Goal: Information Seeking & Learning: Learn about a topic

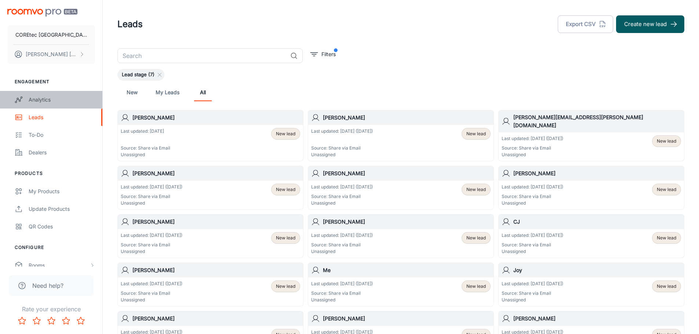
click at [59, 105] on link "Analytics" at bounding box center [51, 100] width 102 height 18
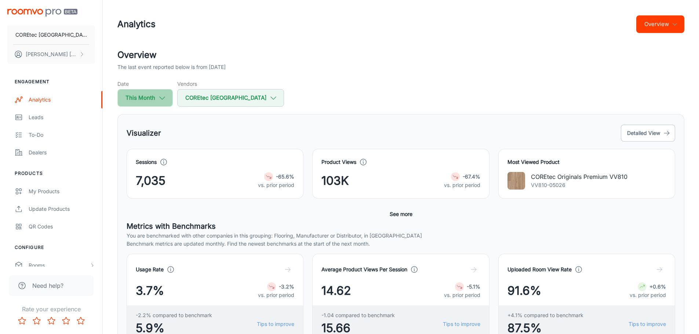
click at [152, 100] on button "This Month" at bounding box center [144, 98] width 55 height 18
select select "8"
select select "2025"
select select "8"
select select "2025"
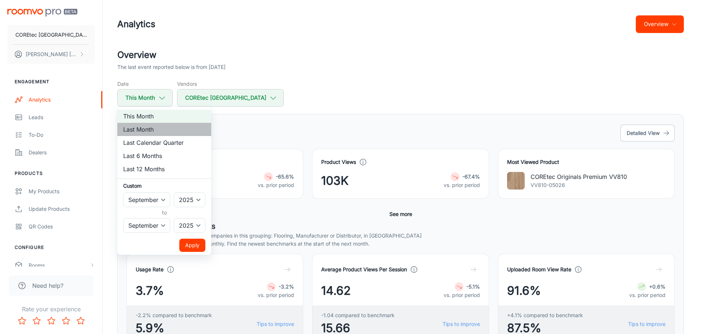
click at [148, 132] on li "Last Month" at bounding box center [164, 129] width 94 height 13
select select "7"
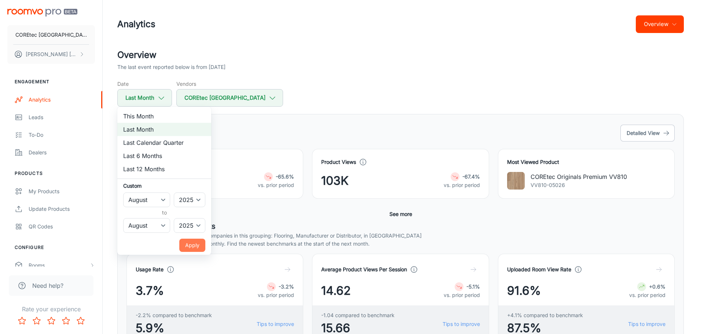
click at [197, 249] on button "Apply" at bounding box center [192, 245] width 26 height 13
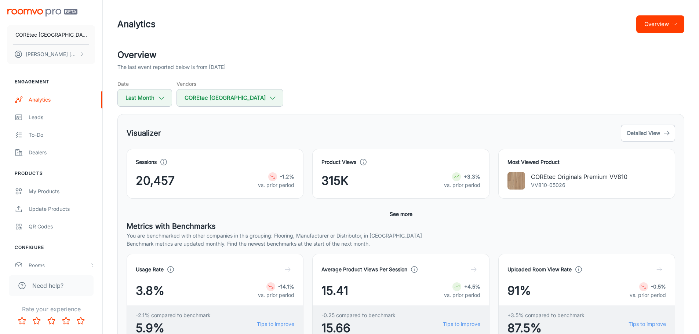
click at [336, 181] on span "315K" at bounding box center [334, 181] width 27 height 18
click at [405, 216] on button "See more" at bounding box center [401, 214] width 29 height 13
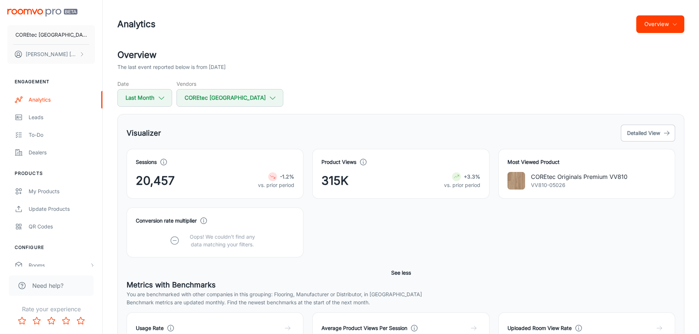
click at [356, 171] on div "Product Views 315K +3.3% vs. prior period" at bounding box center [400, 174] width 159 height 32
click at [339, 179] on span "315K" at bounding box center [334, 181] width 27 height 18
click at [362, 159] on icon at bounding box center [363, 162] width 8 height 8
click at [650, 125] on button "Detailed View" at bounding box center [648, 133] width 54 height 17
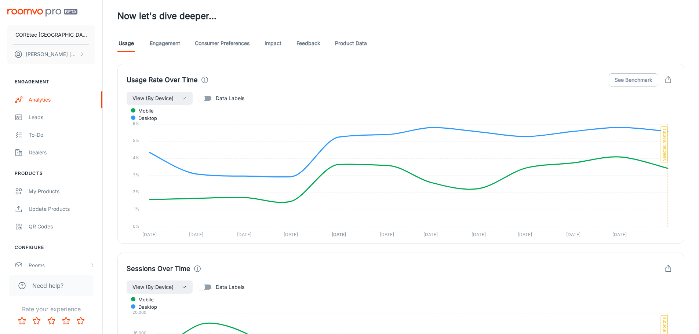
scroll to position [329, 0]
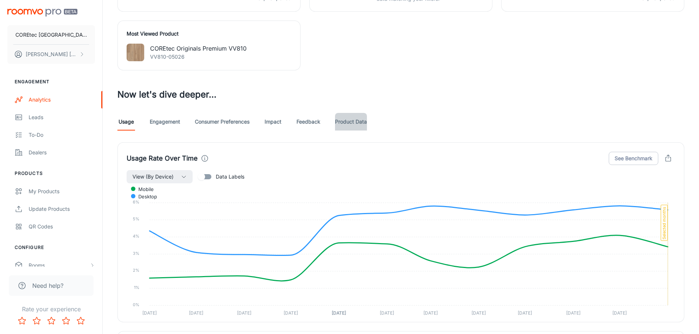
click at [356, 123] on link "Product Data" at bounding box center [351, 122] width 32 height 18
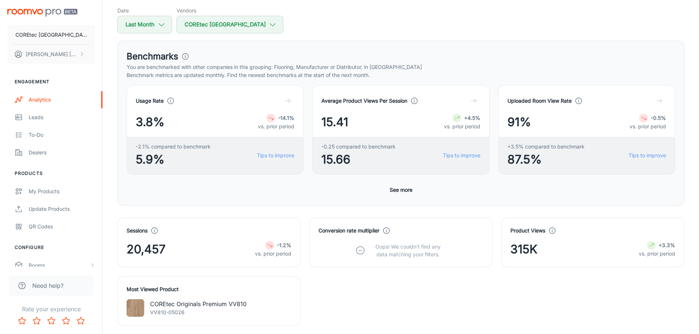
scroll to position [37, 0]
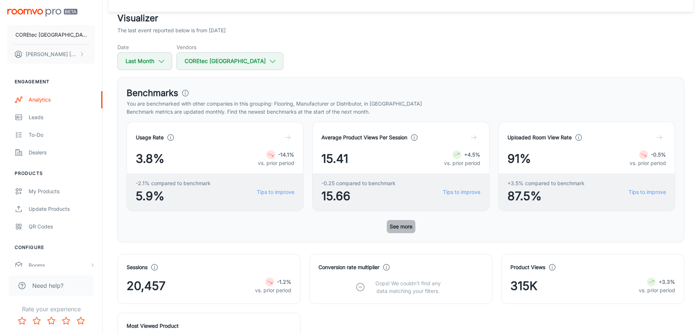
click at [397, 227] on button "See more" at bounding box center [401, 226] width 29 height 13
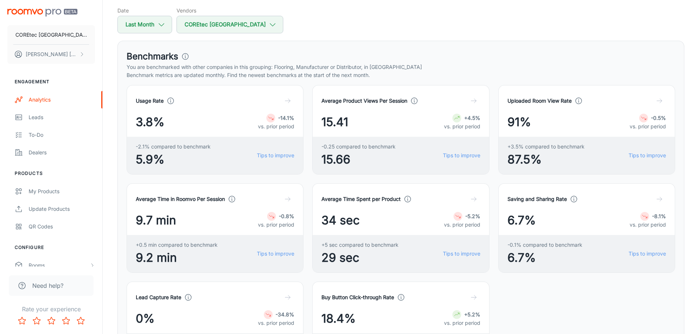
scroll to position [0, 0]
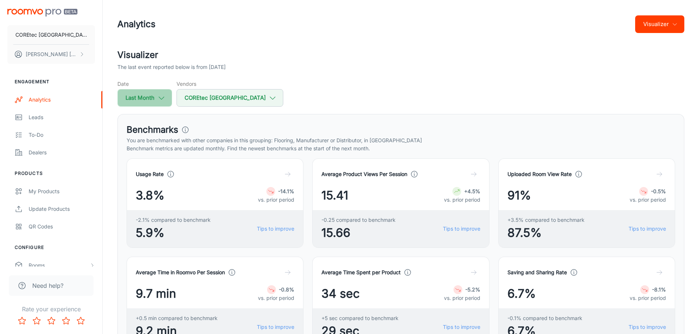
click at [160, 98] on icon "button" at bounding box center [161, 98] width 8 height 8
select select "7"
select select "2025"
select select "7"
select select "2025"
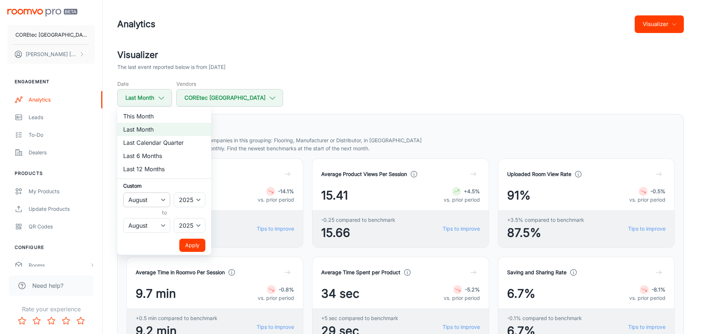
click at [166, 204] on select "January February March April May June July August September October November De…" at bounding box center [146, 200] width 47 height 15
select select "6"
click at [123, 193] on select "January February March April May June July August September October November De…" at bounding box center [146, 200] width 47 height 15
click at [162, 229] on select "January February March April May June July August September October November De…" at bounding box center [146, 225] width 47 height 15
select select "6"
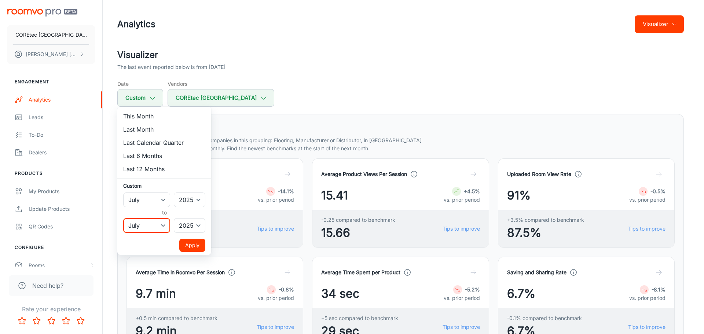
click at [123, 218] on select "January February March April May June July August September October November De…" at bounding box center [146, 225] width 47 height 15
click at [184, 244] on button "Apply" at bounding box center [192, 245] width 26 height 13
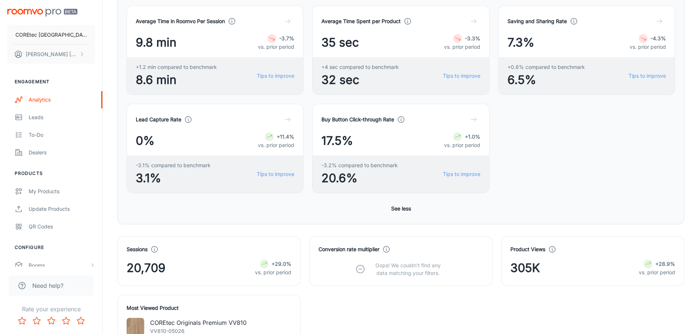
scroll to position [257, 0]
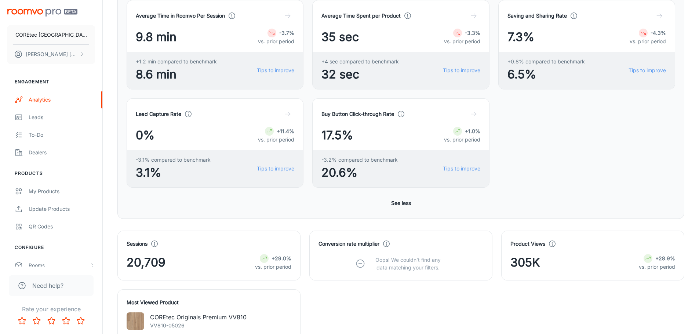
click at [648, 261] on icon at bounding box center [648, 259] width 6 height 6
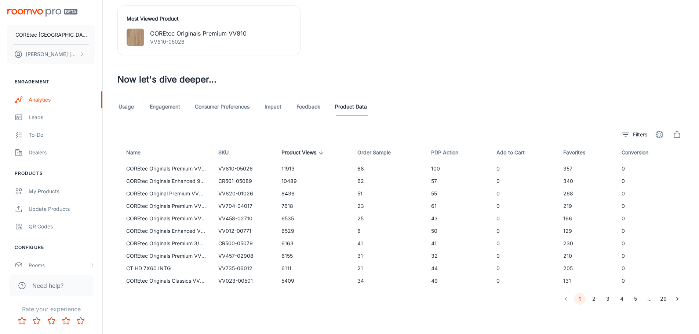
scroll to position [504, 0]
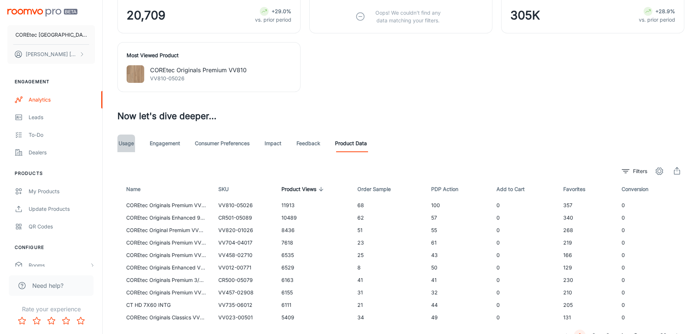
click at [122, 143] on link "Usage" at bounding box center [126, 144] width 18 height 18
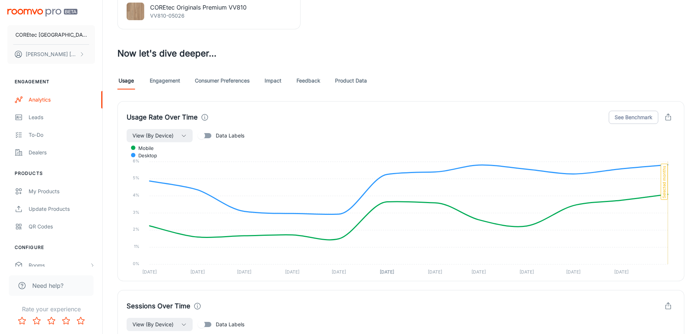
scroll to position [526, 0]
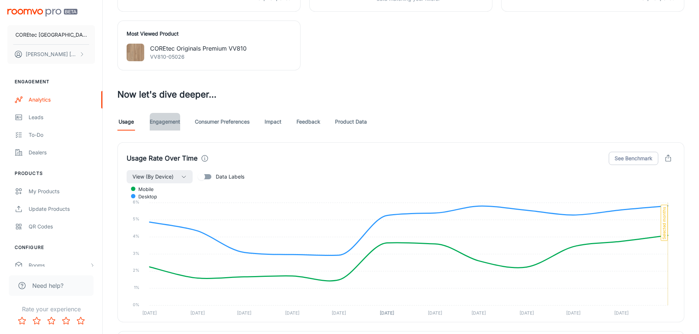
click at [163, 127] on link "Engagement" at bounding box center [165, 122] width 30 height 18
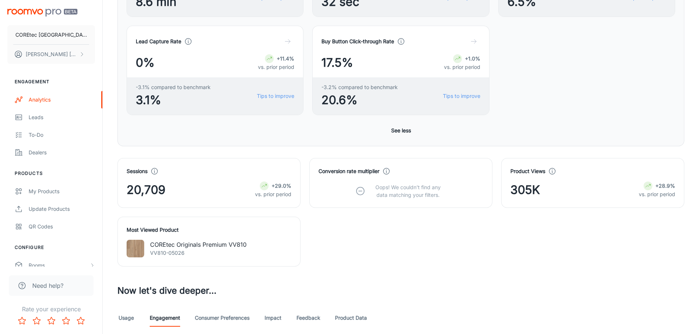
scroll to position [330, 0]
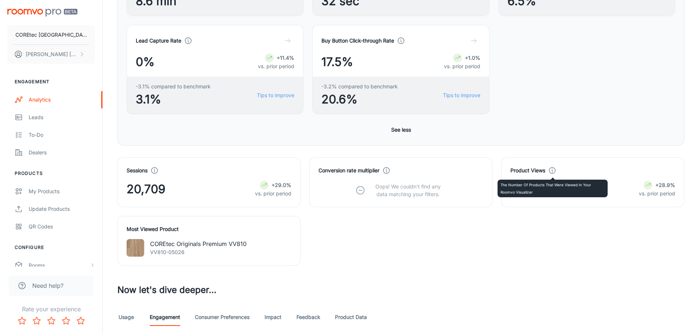
click at [551, 169] on icon at bounding box center [552, 171] width 8 height 8
click at [654, 193] on p "vs. prior period" at bounding box center [657, 194] width 36 height 8
click at [653, 185] on div "+28.9%" at bounding box center [657, 185] width 36 height 9
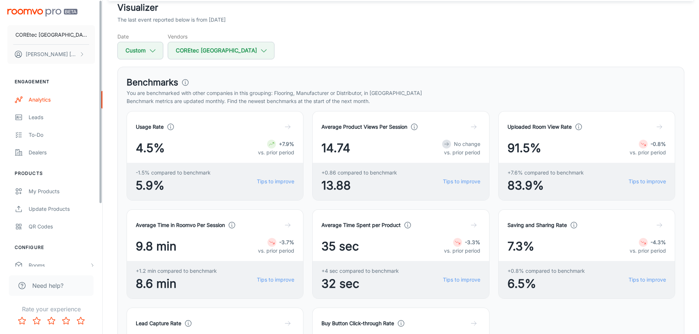
scroll to position [37, 0]
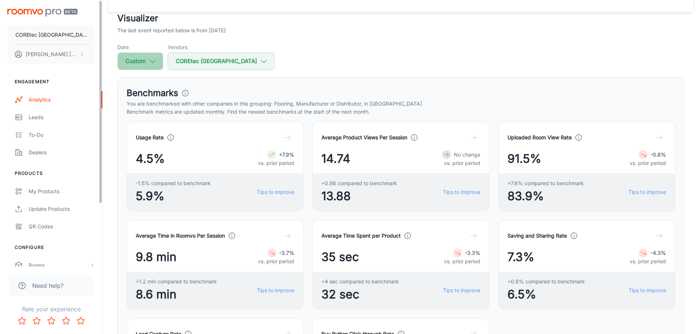
click at [153, 64] on icon "button" at bounding box center [153, 61] width 8 height 8
select select "6"
select select "2025"
select select "6"
select select "2025"
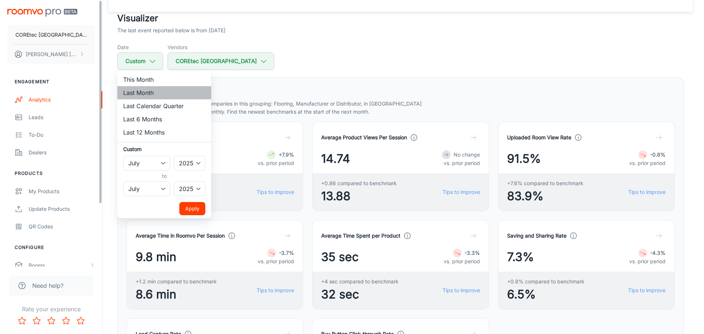
click at [150, 92] on li "Last Month" at bounding box center [164, 92] width 94 height 13
select select "7"
click at [188, 213] on button "Apply" at bounding box center [192, 208] width 26 height 13
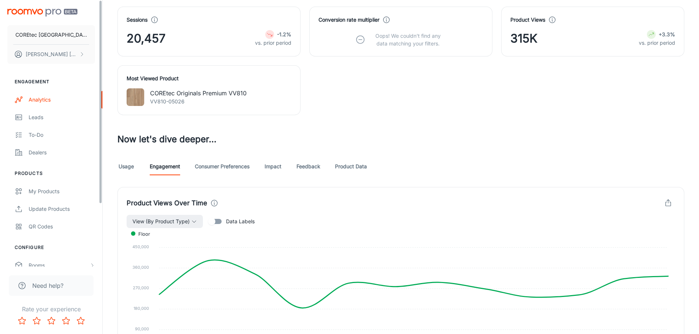
scroll to position [587, 0]
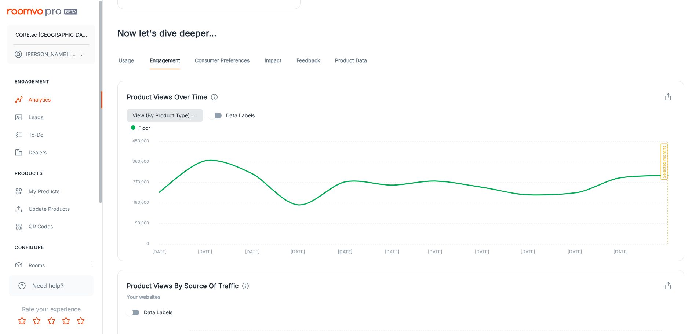
click at [200, 116] on button "View (By Product Type)" at bounding box center [165, 115] width 76 height 13
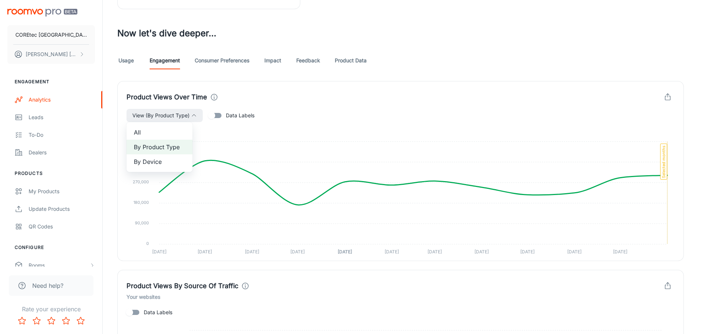
click at [316, 99] on div at bounding box center [352, 167] width 704 height 334
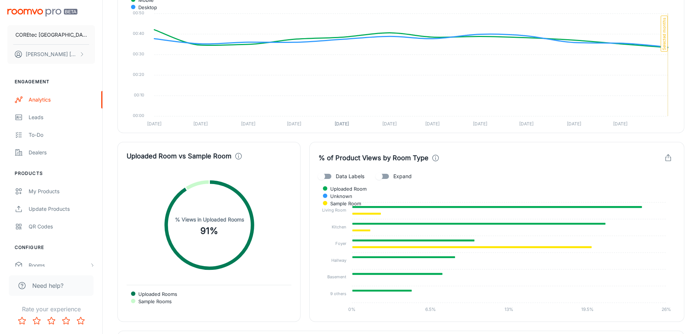
scroll to position [1541, 0]
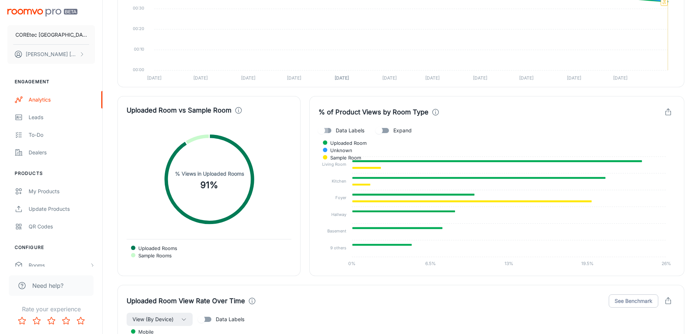
click at [332, 129] on input "Data Labels" at bounding box center [322, 131] width 42 height 14
checkbox input "true"
click at [379, 129] on input "Expand" at bounding box center [379, 131] width 42 height 14
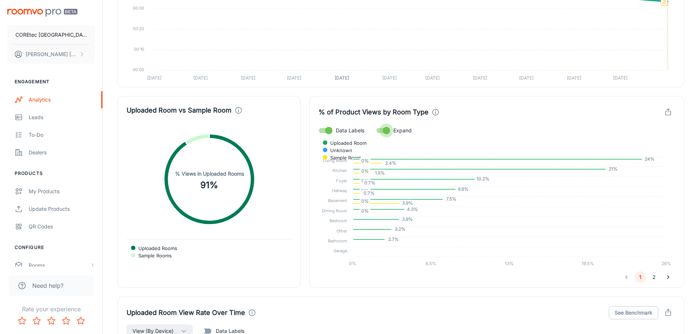
click at [379, 129] on input "Expand" at bounding box center [386, 131] width 42 height 14
checkbox input "false"
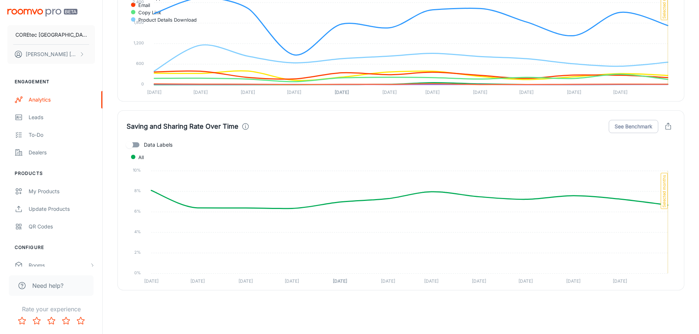
scroll to position [2097, 0]
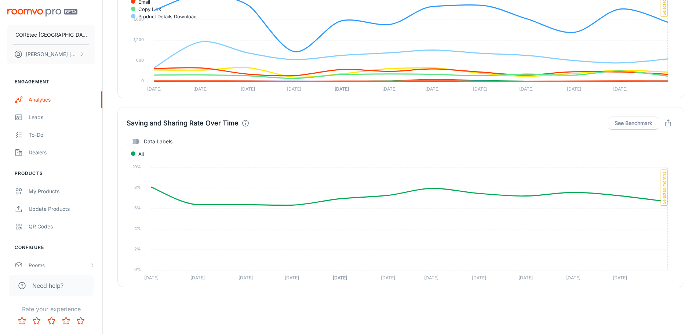
click at [139, 145] on input "Data Labels" at bounding box center [130, 142] width 42 height 14
checkbox input "true"
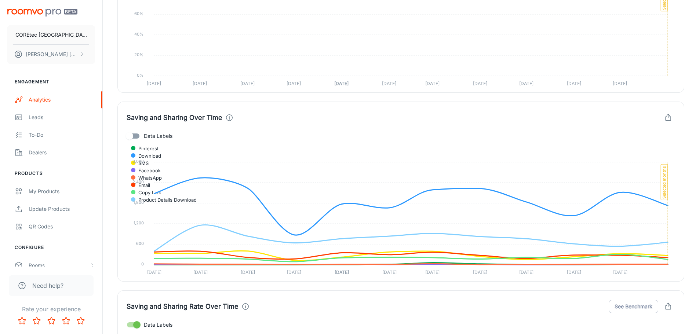
click at [143, 137] on input "Data Labels" at bounding box center [130, 136] width 42 height 14
checkbox input "true"
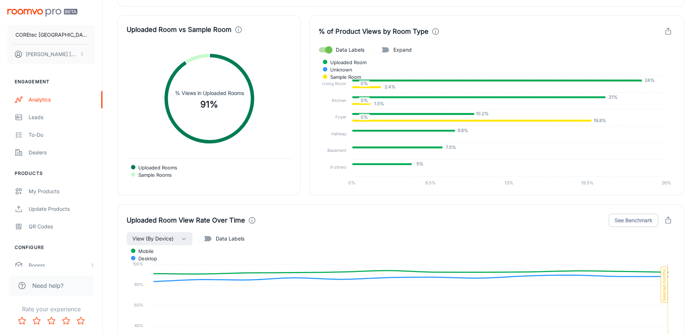
scroll to position [1620, 0]
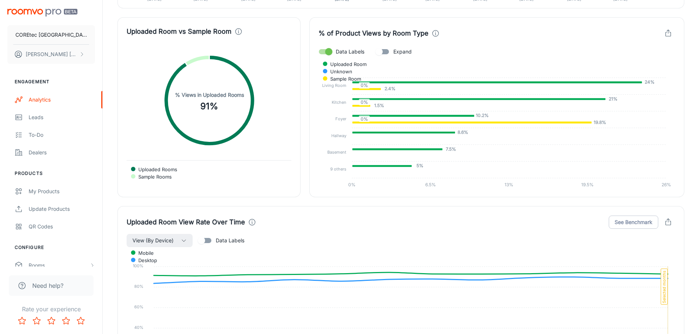
click at [222, 240] on span "Data Labels" at bounding box center [230, 241] width 29 height 8
click at [222, 240] on input "Data Labels" at bounding box center [202, 241] width 42 height 14
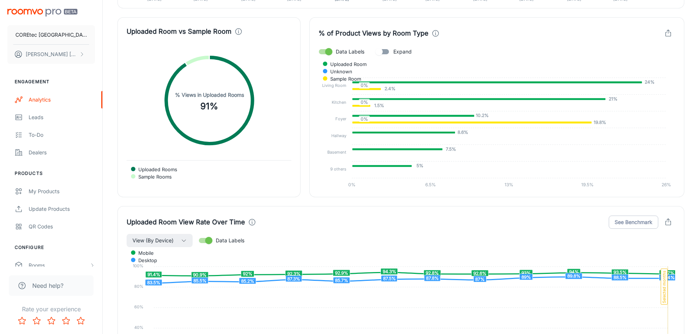
click at [216, 240] on span "Data Labels" at bounding box center [230, 241] width 29 height 8
click at [216, 240] on input "Data Labels" at bounding box center [209, 241] width 42 height 14
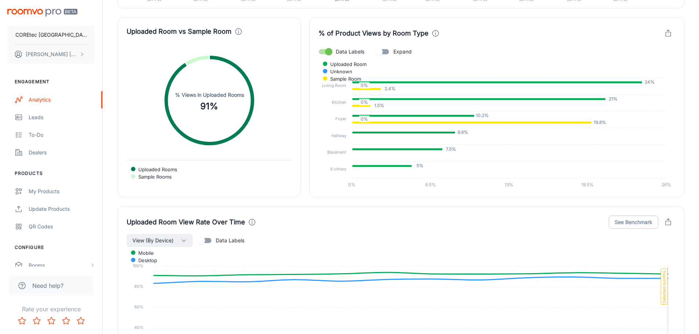
click at [216, 240] on span "Data Labels" at bounding box center [230, 241] width 29 height 8
click at [216, 240] on input "Data Labels" at bounding box center [202, 241] width 42 height 14
checkbox input "true"
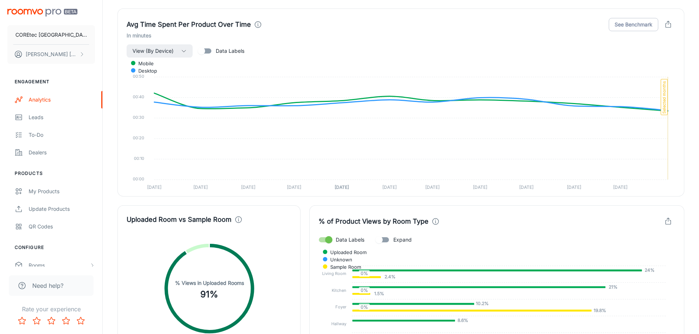
scroll to position [1326, 0]
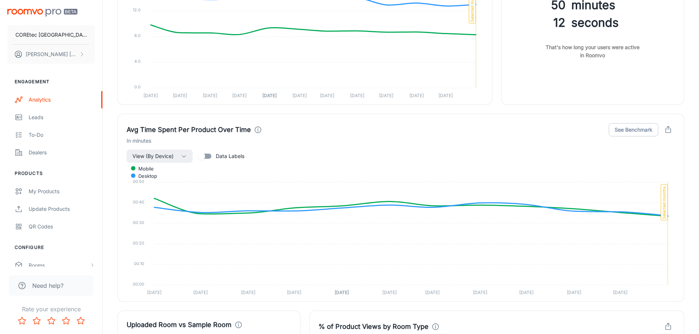
click at [220, 161] on label "Data Labels" at bounding box center [219, 156] width 50 height 14
click at [220, 161] on input "Data Labels" at bounding box center [202, 156] width 42 height 14
checkbox input "true"
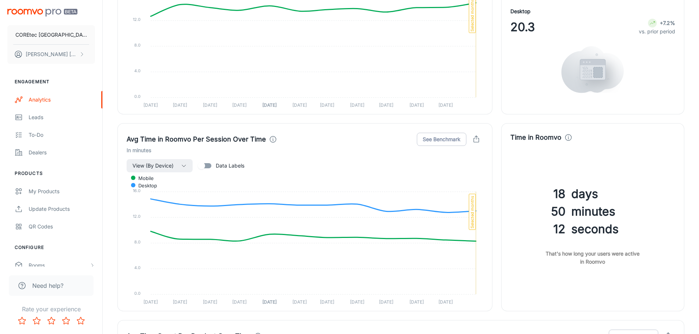
scroll to position [1106, 0]
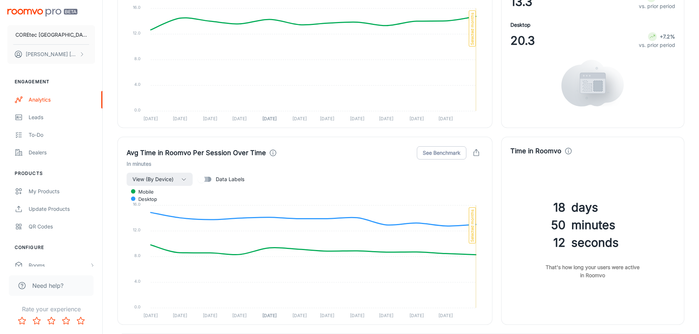
click at [212, 178] on input "Data Labels" at bounding box center [202, 179] width 42 height 14
checkbox input "true"
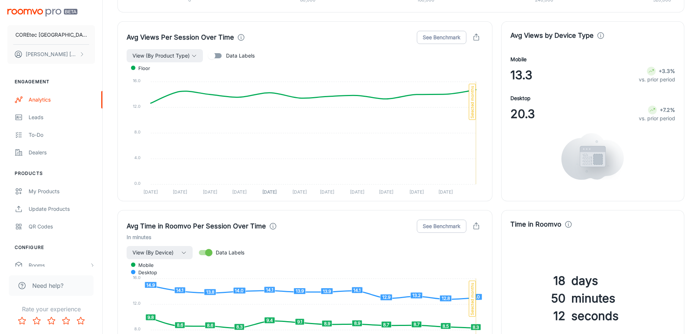
scroll to position [923, 0]
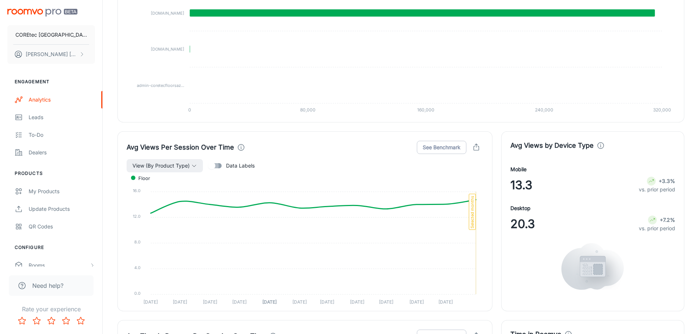
click at [218, 172] on input "Data Labels" at bounding box center [212, 166] width 42 height 14
checkbox input "true"
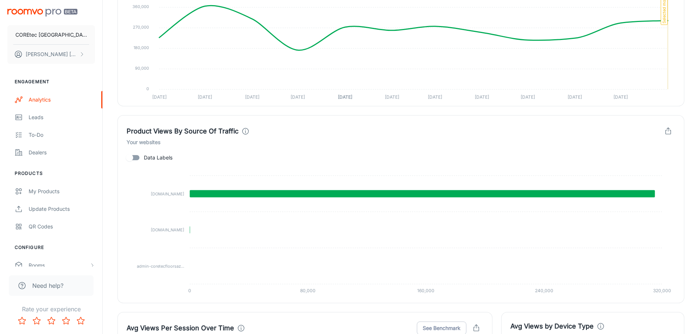
scroll to position [739, 0]
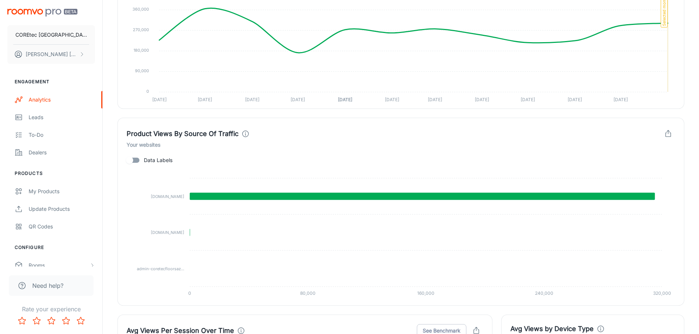
click at [137, 156] on input "Data Labels" at bounding box center [130, 160] width 42 height 14
checkbox input "true"
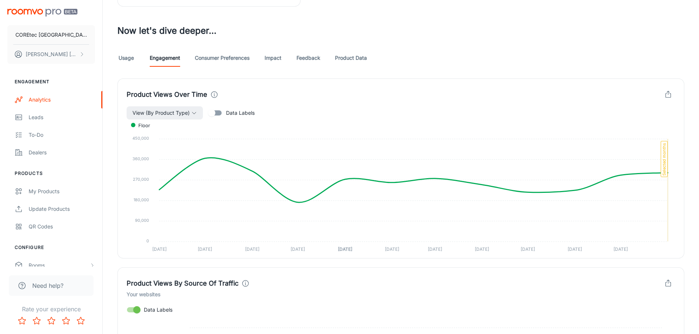
scroll to position [556, 0]
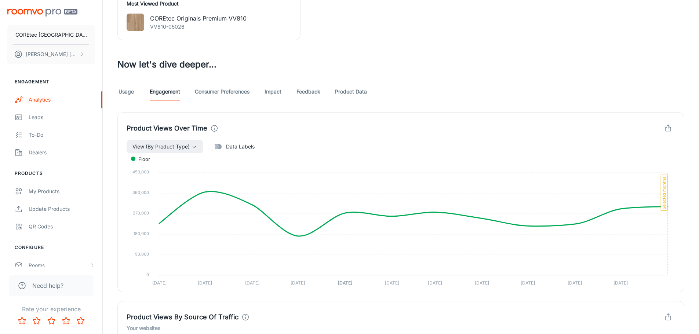
click at [220, 146] on input "Data Labels" at bounding box center [212, 147] width 42 height 14
checkbox input "true"
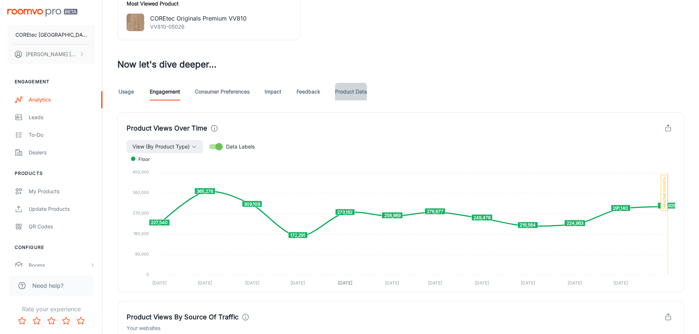
click at [360, 92] on link "Product Data" at bounding box center [351, 92] width 32 height 18
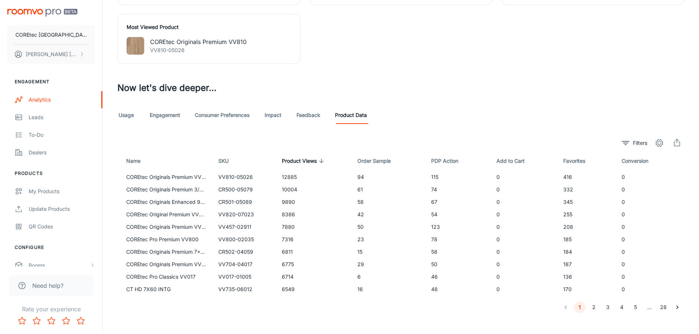
scroll to position [541, 0]
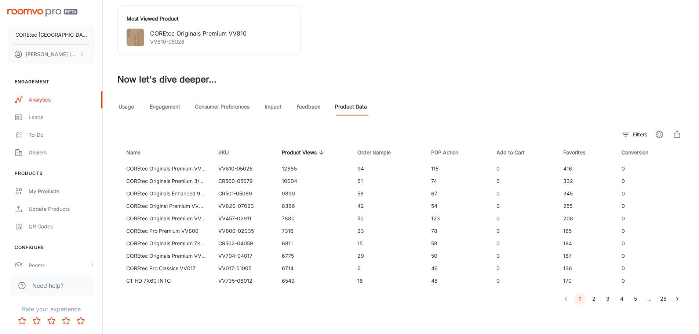
click at [134, 103] on link "Usage" at bounding box center [126, 107] width 18 height 18
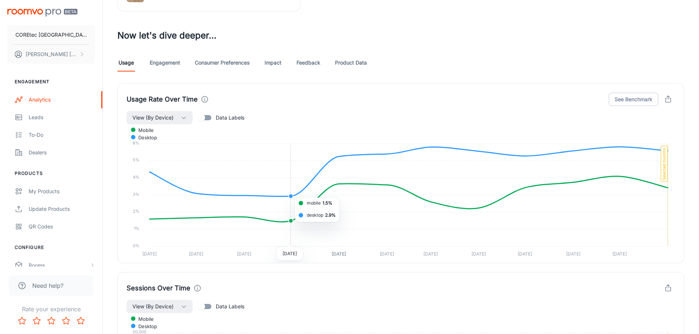
scroll to position [514, 0]
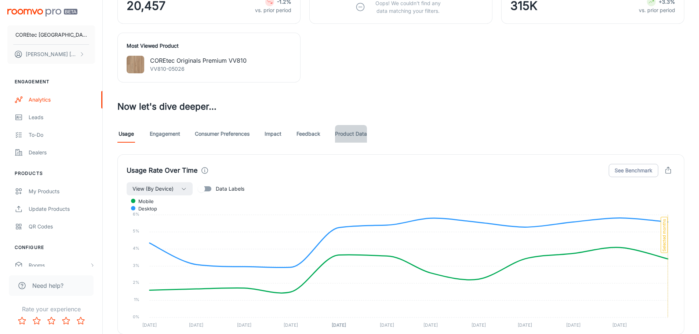
click at [349, 134] on link "Product Data" at bounding box center [351, 134] width 32 height 18
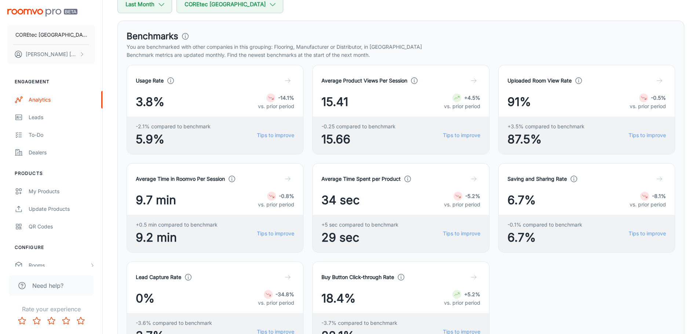
scroll to position [27, 0]
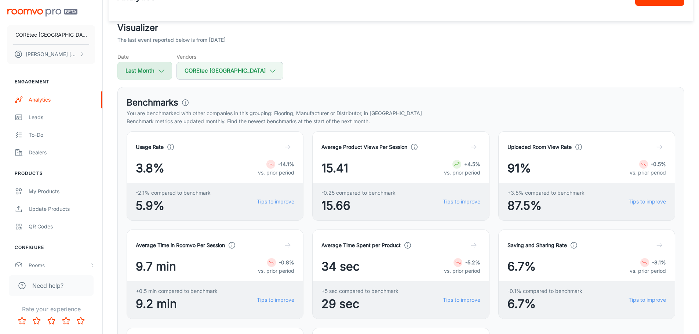
click at [159, 76] on button "Last Month" at bounding box center [144, 71] width 55 height 18
select select "7"
select select "2025"
select select "7"
select select "2025"
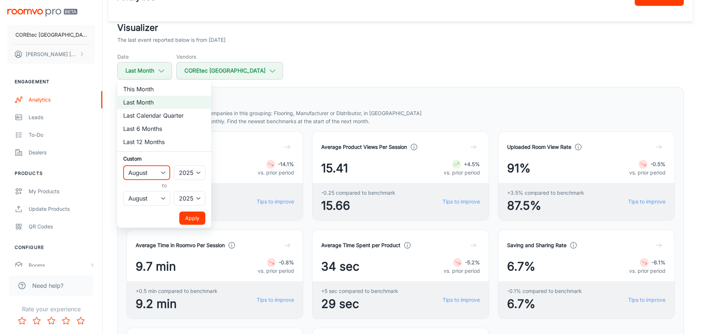
click at [167, 172] on select "January February March April May June July August September October November De…" at bounding box center [146, 172] width 47 height 15
click at [123, 165] on select "January February March April May June July August September October November De…" at bounding box center [146, 172] width 47 height 15
click at [190, 224] on button "Apply" at bounding box center [192, 218] width 26 height 13
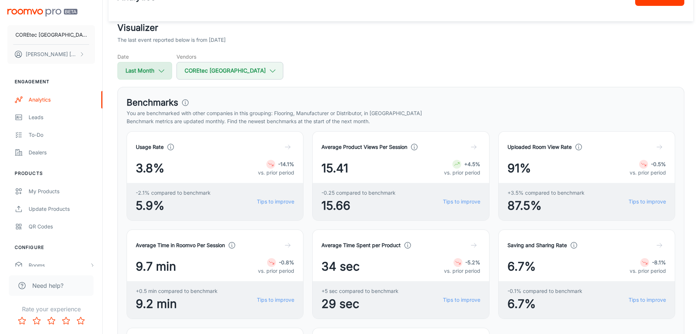
click at [152, 76] on button "Last Month" at bounding box center [144, 71] width 55 height 18
select select "7"
select select "2025"
select select "7"
select select "2025"
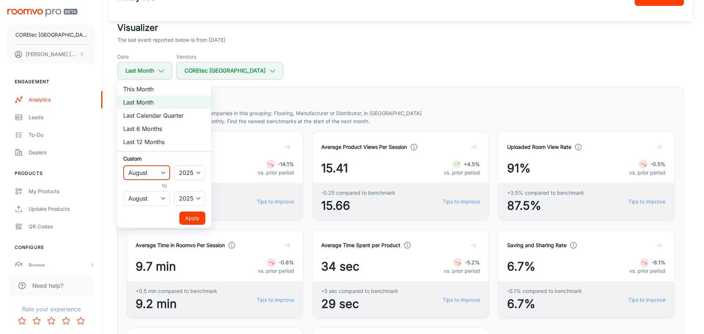
click at [166, 171] on select "January February March April May June July August September October November De…" at bounding box center [146, 172] width 47 height 15
select select "6"
click at [123, 165] on select "January February March April May June July August September October November De…" at bounding box center [146, 172] width 47 height 15
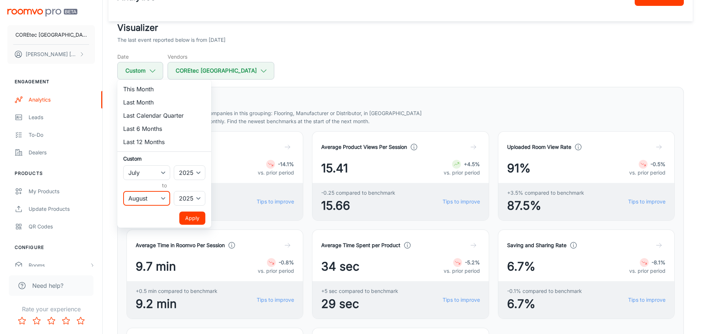
click at [149, 201] on select "January February March April May June July August September October November De…" at bounding box center [146, 198] width 47 height 15
select select "6"
click at [123, 191] on select "January February March April May June July August September October November De…" at bounding box center [146, 198] width 47 height 15
click at [198, 224] on button "Apply" at bounding box center [192, 218] width 26 height 13
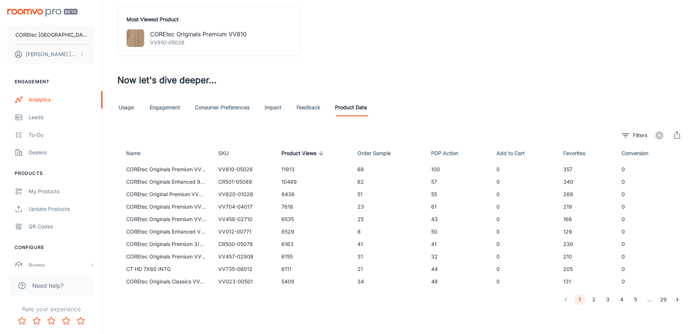
scroll to position [541, 0]
click at [121, 106] on link "Usage" at bounding box center [126, 107] width 18 height 18
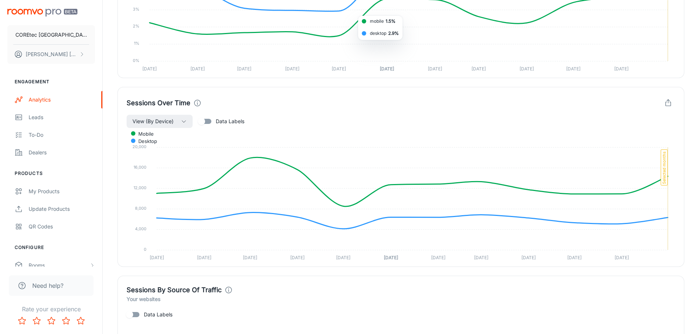
scroll to position [771, 0]
click at [211, 120] on input "Data Labels" at bounding box center [202, 121] width 42 height 14
checkbox input "true"
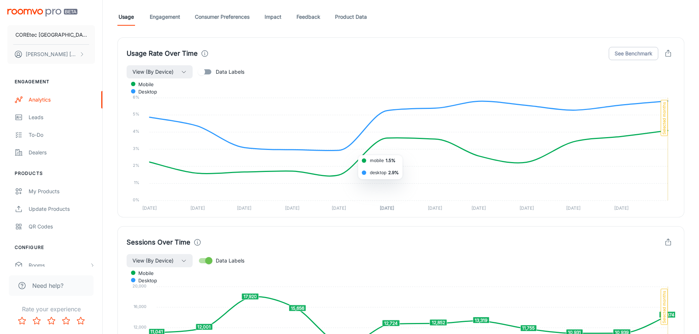
scroll to position [624, 0]
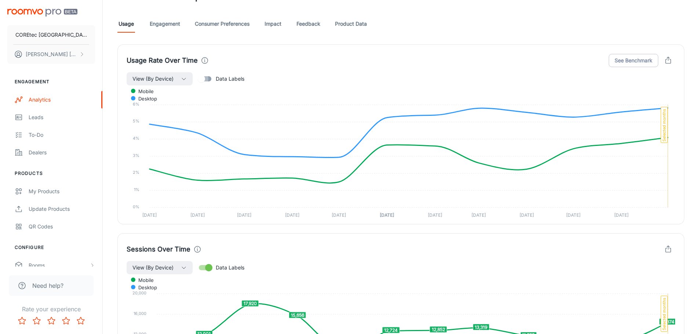
click at [210, 80] on input "Data Labels" at bounding box center [202, 79] width 42 height 14
checkbox input "true"
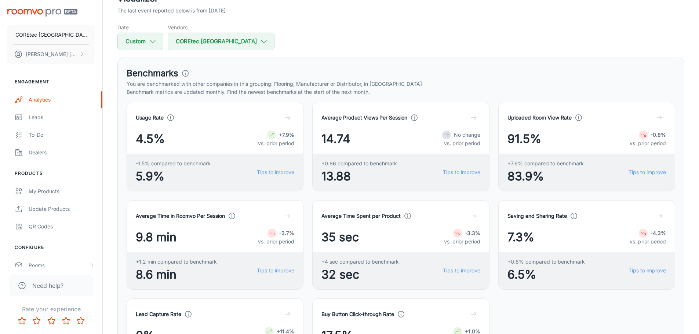
scroll to position [0, 0]
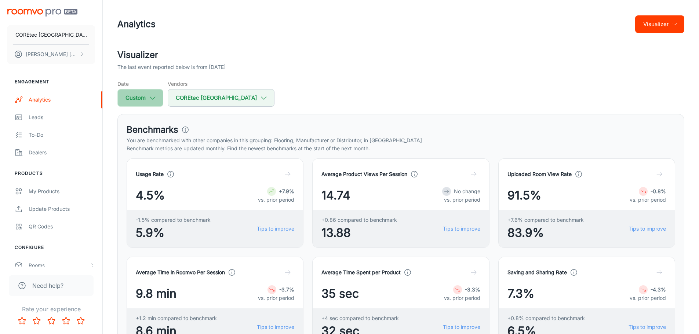
click at [150, 96] on icon "button" at bounding box center [153, 98] width 8 height 8
select select "6"
select select "2025"
select select "6"
select select "2025"
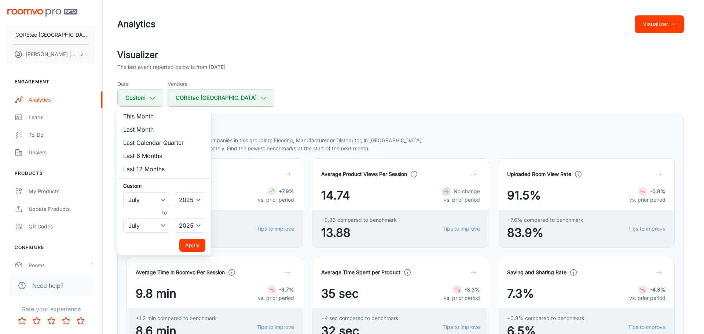
click at [143, 128] on li "Last Month" at bounding box center [164, 129] width 94 height 13
select select "7"
click at [188, 247] on button "Apply" at bounding box center [192, 245] width 26 height 13
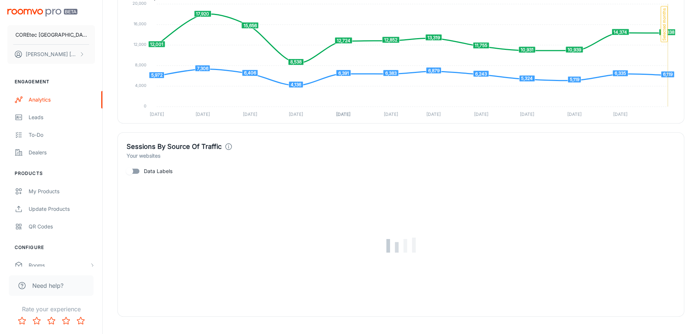
scroll to position [926, 0]
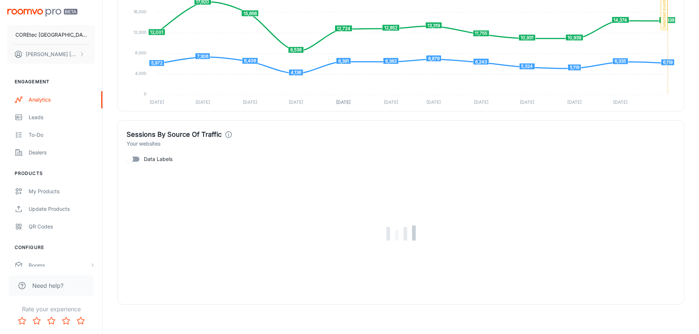
click at [149, 156] on span "Data Labels" at bounding box center [158, 159] width 29 height 8
click at [149, 156] on input "Data Labels" at bounding box center [130, 159] width 42 height 14
checkbox input "true"
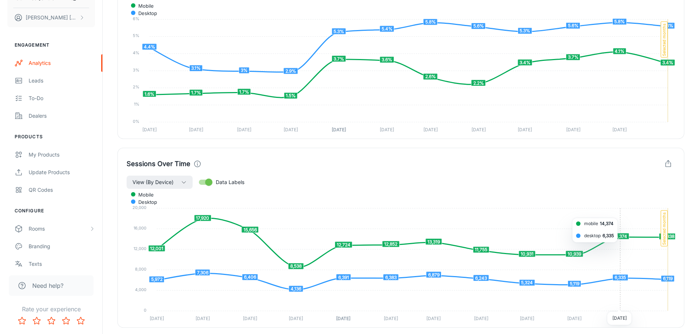
scroll to position [819, 0]
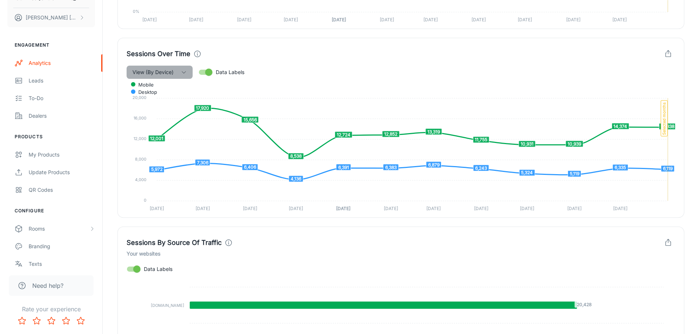
click at [175, 76] on button "View (By Device)" at bounding box center [160, 72] width 66 height 13
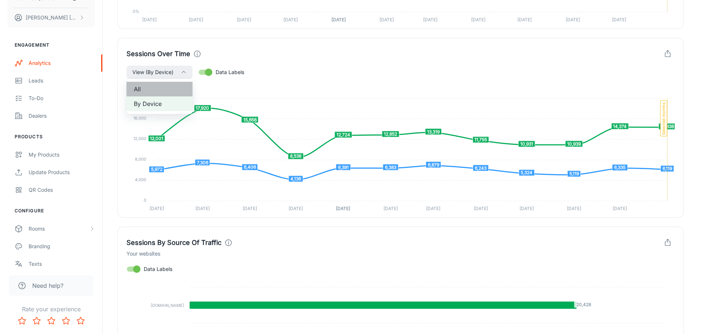
click at [157, 94] on li "All" at bounding box center [160, 89] width 66 height 15
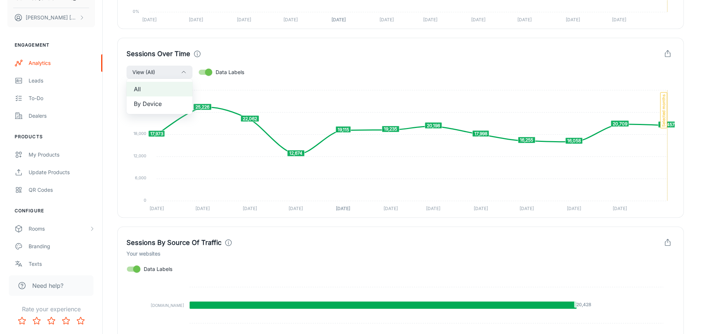
click at [398, 79] on div at bounding box center [352, 167] width 704 height 334
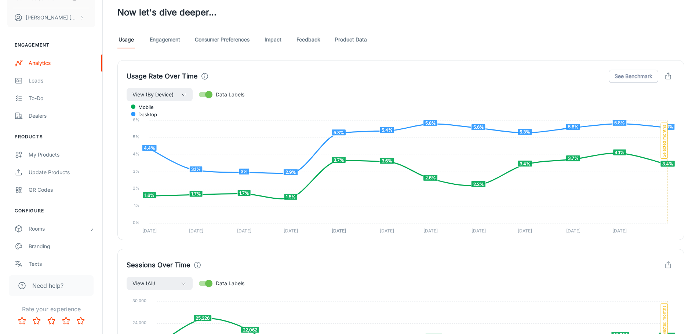
scroll to position [599, 0]
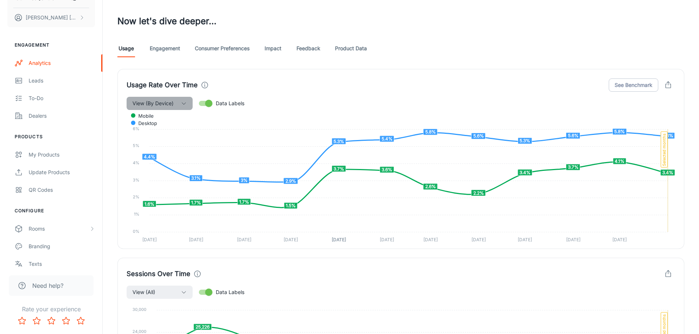
click at [178, 101] on button "View (By Device)" at bounding box center [160, 103] width 66 height 13
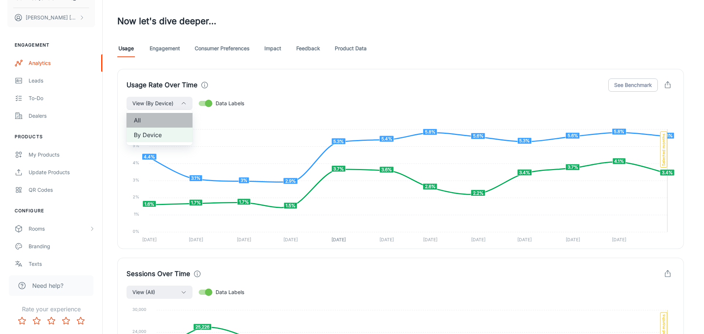
click at [167, 122] on span "All" at bounding box center [159, 120] width 51 height 9
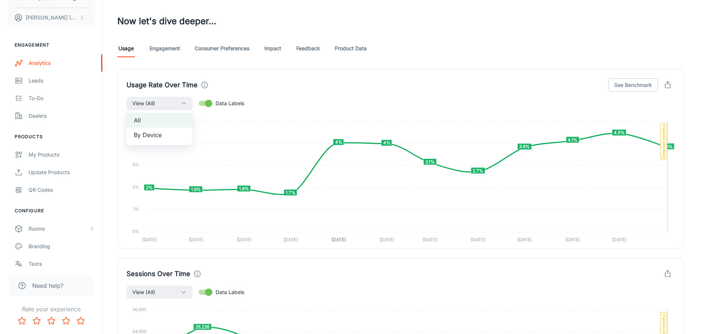
drag, startPoint x: 666, startPoint y: 152, endPoint x: 634, endPoint y: 154, distance: 32.0
click at [634, 154] on div at bounding box center [352, 167] width 704 height 334
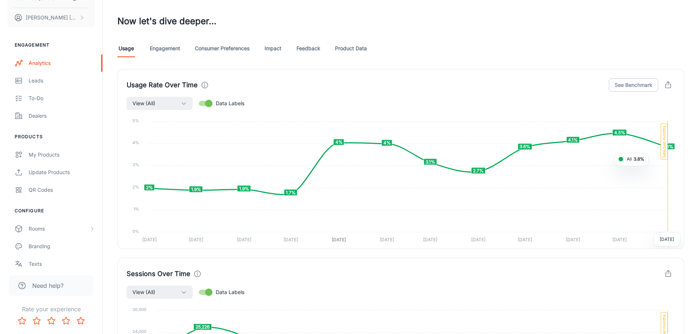
click at [633, 160] on foreignobject at bounding box center [401, 177] width 549 height 134
click at [163, 53] on link "Engagement" at bounding box center [165, 49] width 30 height 18
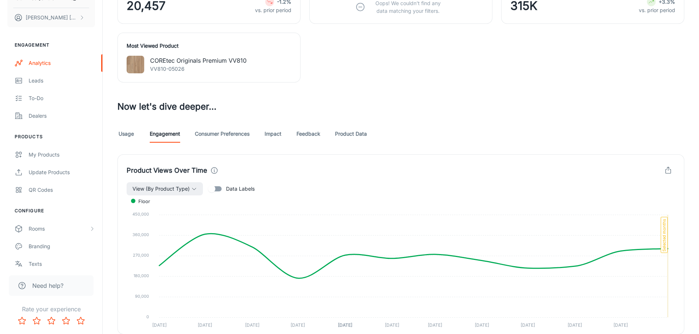
scroll to position [550, 0]
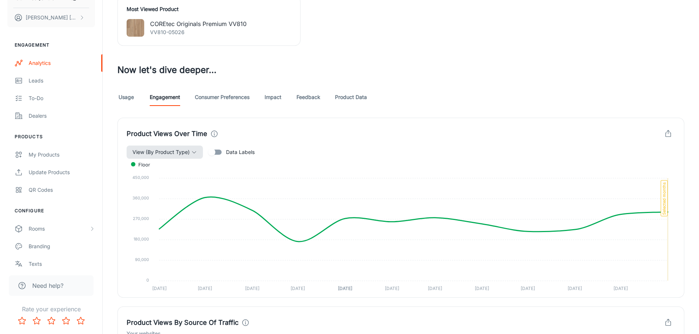
click at [191, 149] on icon "button" at bounding box center [194, 152] width 6 height 6
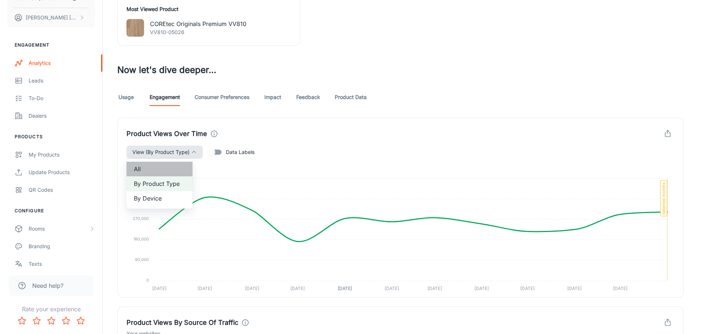
click at [173, 168] on span "All" at bounding box center [159, 169] width 51 height 9
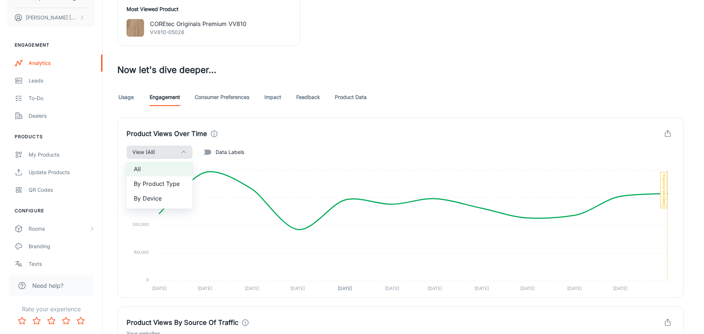
click at [205, 152] on div at bounding box center [352, 167] width 704 height 334
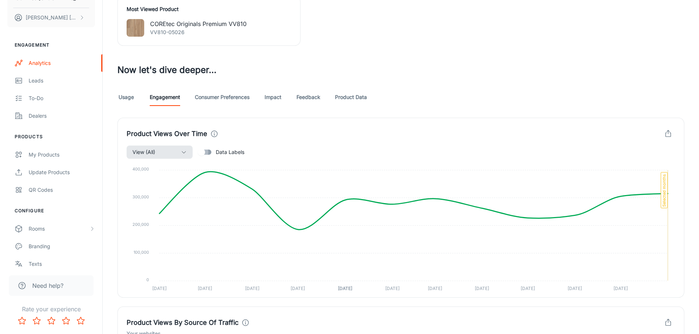
click at [205, 152] on input "Data Labels" at bounding box center [202, 152] width 42 height 14
checkbox input "true"
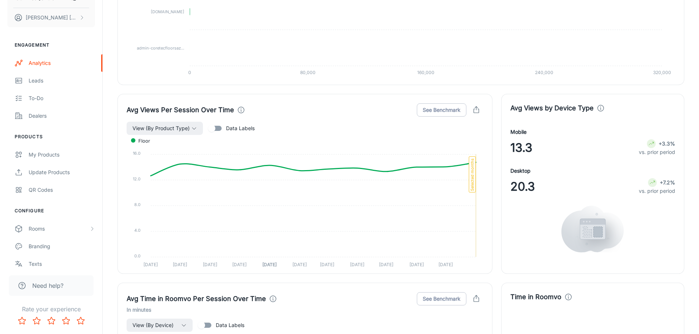
scroll to position [991, 0]
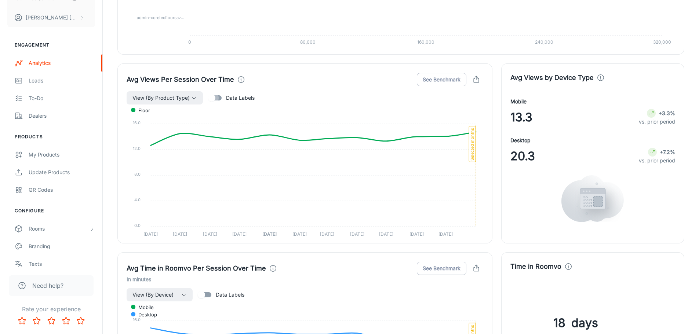
click at [218, 97] on input "Data Labels" at bounding box center [212, 98] width 42 height 14
checkbox input "true"
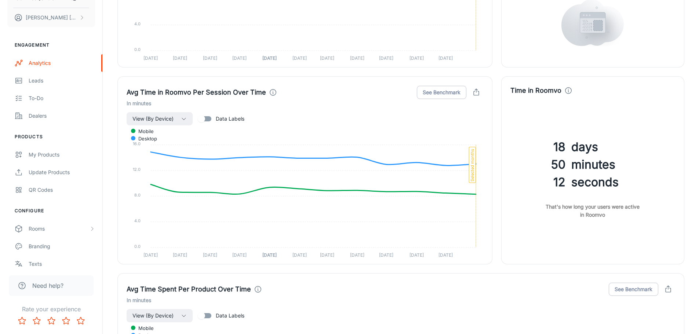
scroll to position [1174, 0]
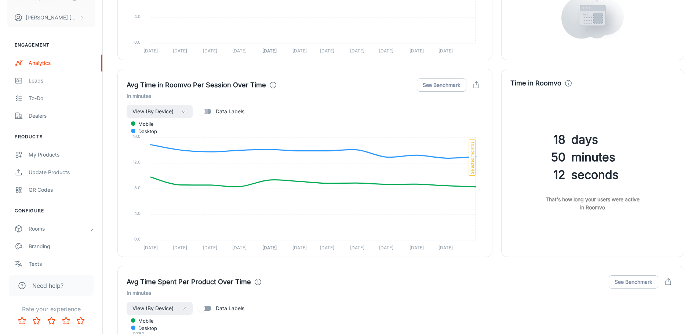
click at [211, 111] on input "Data Labels" at bounding box center [202, 112] width 42 height 14
checkbox input "true"
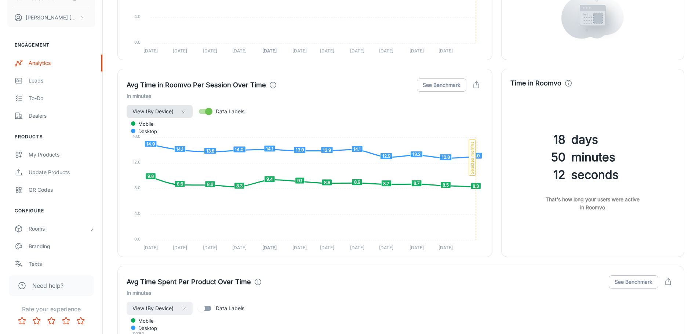
click at [170, 113] on span "View (By Device)" at bounding box center [152, 111] width 41 height 9
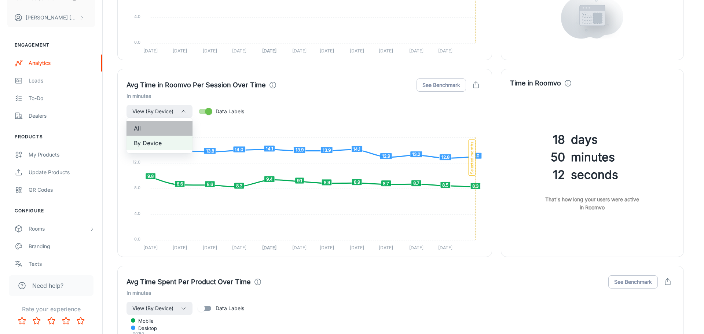
click at [152, 130] on span "All" at bounding box center [159, 128] width 51 height 9
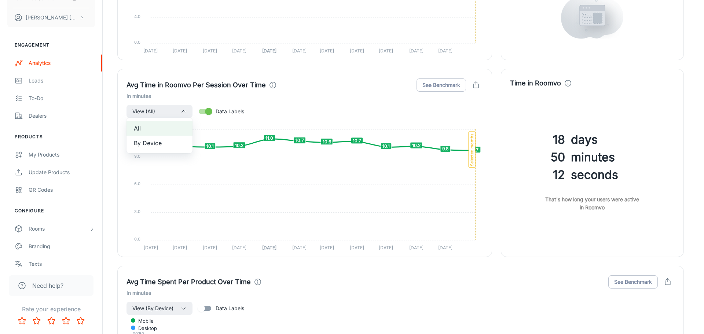
click at [363, 292] on div at bounding box center [352, 167] width 704 height 334
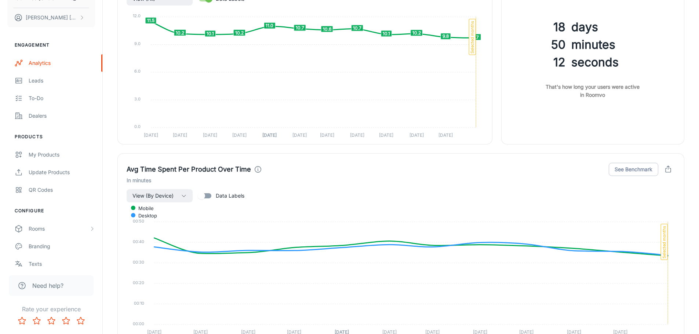
scroll to position [1321, 0]
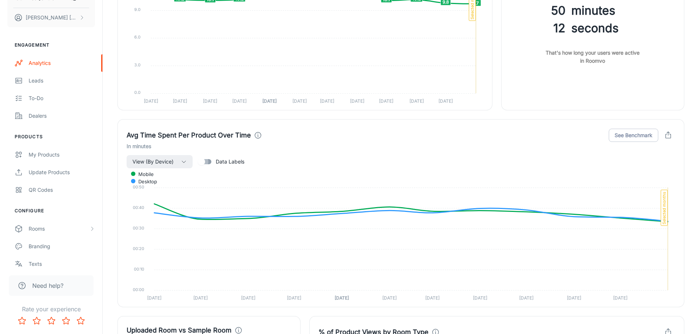
click at [206, 163] on input "Data Labels" at bounding box center [202, 162] width 42 height 14
checkbox input "true"
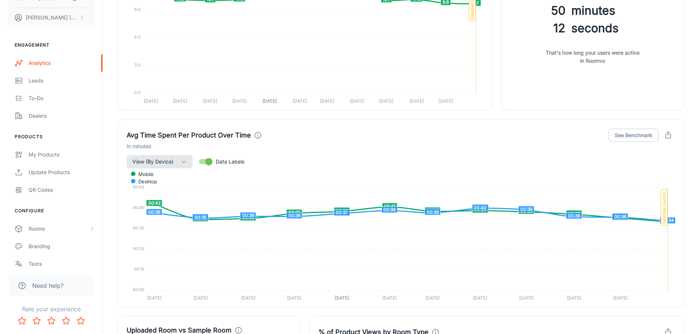
click at [182, 165] on button "View (By Device)" at bounding box center [160, 161] width 66 height 13
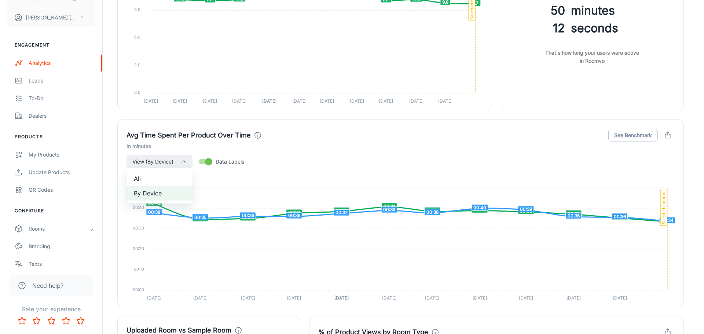
click at [156, 173] on li "All" at bounding box center [160, 178] width 66 height 15
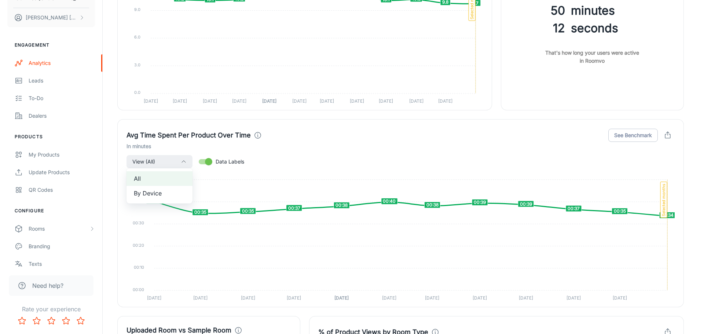
click at [300, 312] on div at bounding box center [352, 167] width 704 height 334
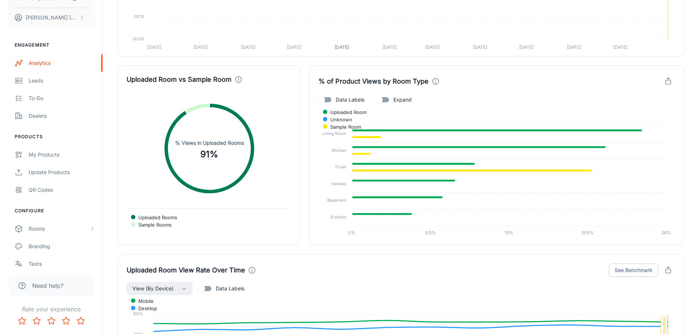
scroll to position [1578, 0]
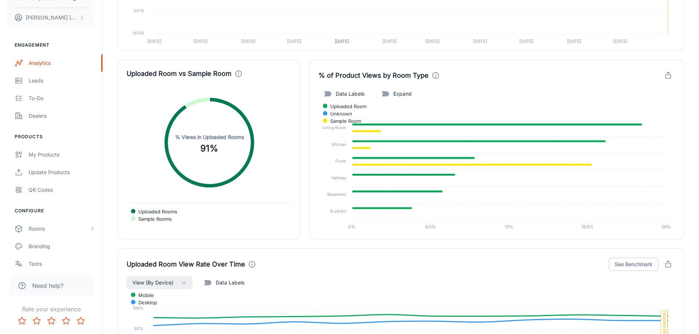
click at [328, 95] on input "Data Labels" at bounding box center [322, 94] width 42 height 14
checkbox input "true"
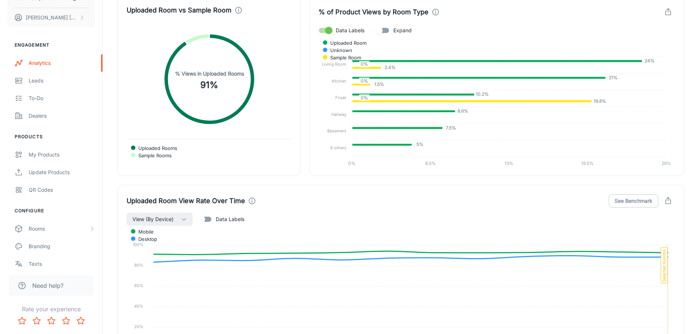
scroll to position [1688, 0]
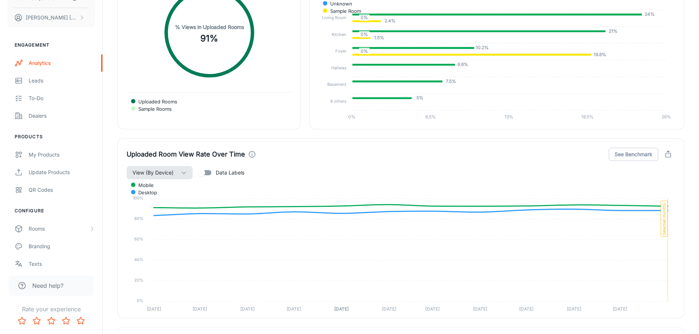
click at [176, 171] on button "View (By Device)" at bounding box center [160, 172] width 66 height 13
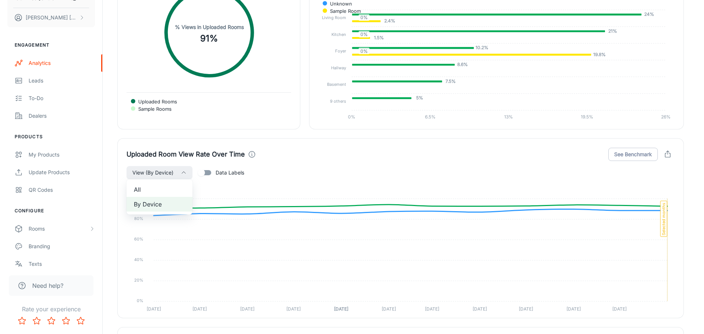
click at [169, 191] on span "All" at bounding box center [159, 189] width 51 height 9
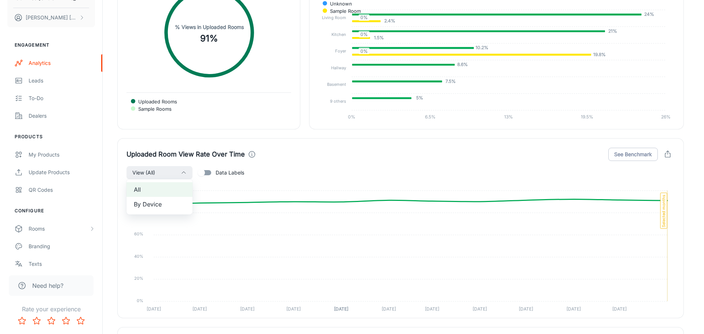
click at [207, 172] on div at bounding box center [352, 167] width 704 height 334
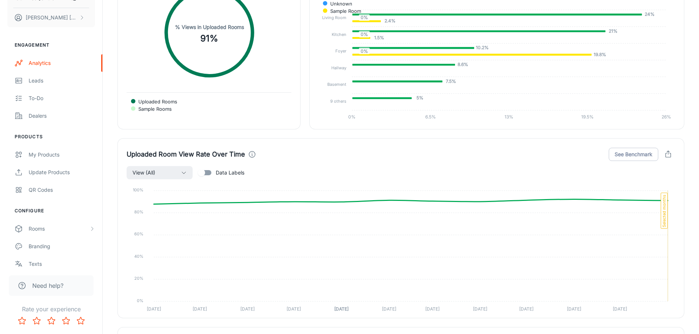
click at [207, 172] on input "Data Labels" at bounding box center [202, 173] width 42 height 14
checkbox input "true"
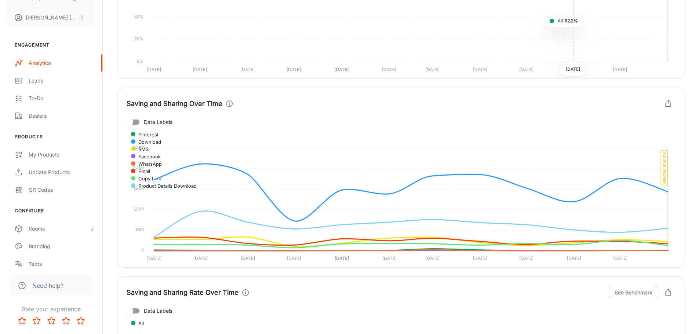
scroll to position [1945, 0]
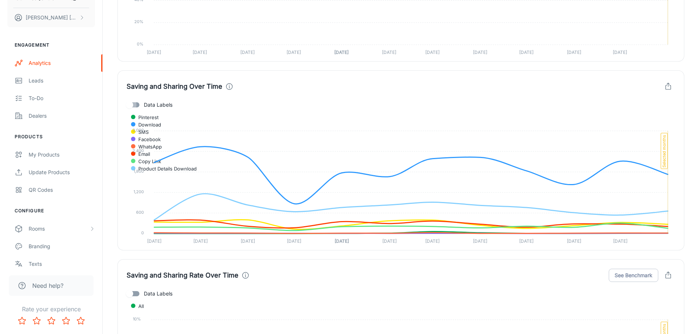
click at [134, 103] on input "Data Labels" at bounding box center [130, 105] width 42 height 14
checkbox input "true"
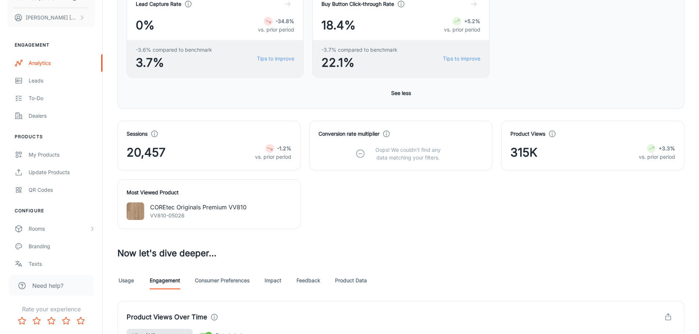
scroll to position [514, 0]
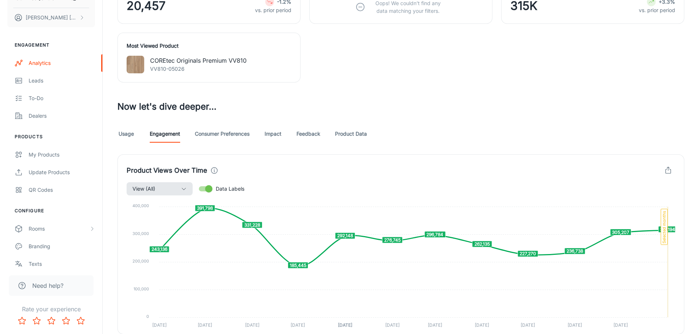
click at [234, 135] on link "Consumer Preferences" at bounding box center [222, 134] width 55 height 18
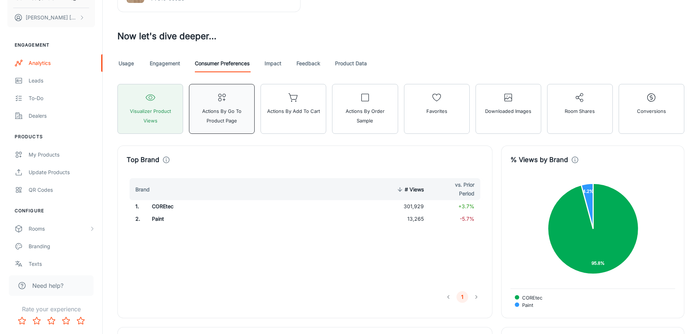
scroll to position [571, 0]
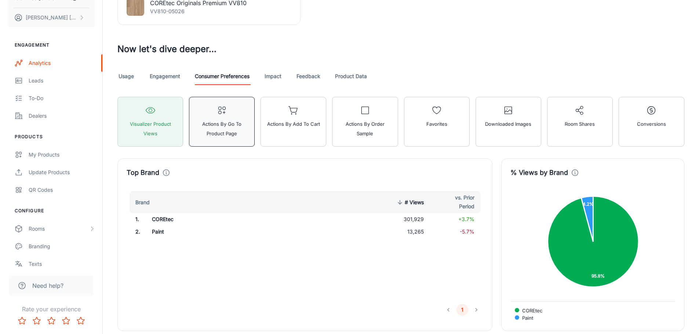
click at [214, 123] on span "Actions by Go To Product Page" at bounding box center [222, 128] width 56 height 19
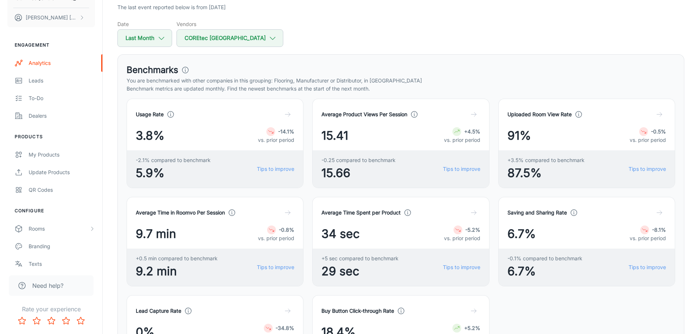
scroll to position [21, 0]
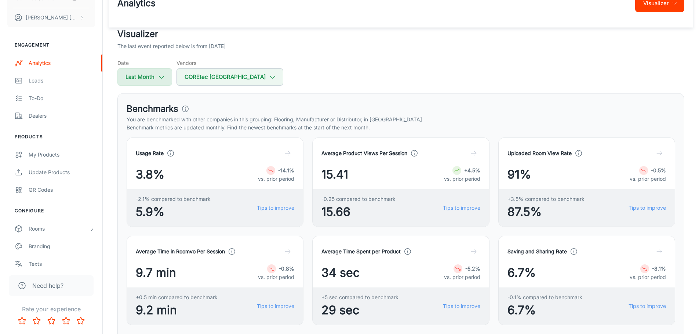
click at [146, 77] on button "Last Month" at bounding box center [144, 77] width 55 height 18
select select "7"
select select "2025"
select select "7"
select select "2025"
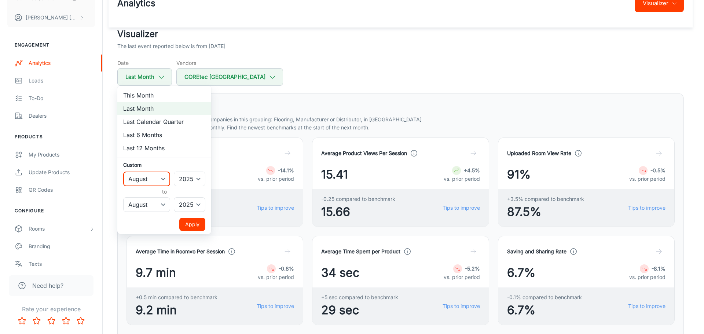
click at [160, 180] on select "January February March April May June July August September October November De…" at bounding box center [146, 179] width 47 height 15
select select "6"
click at [123, 172] on select "January February March April May June July August September October November De…" at bounding box center [146, 179] width 47 height 15
click at [154, 200] on select "January February March April May June July August September October November De…" at bounding box center [146, 204] width 47 height 15
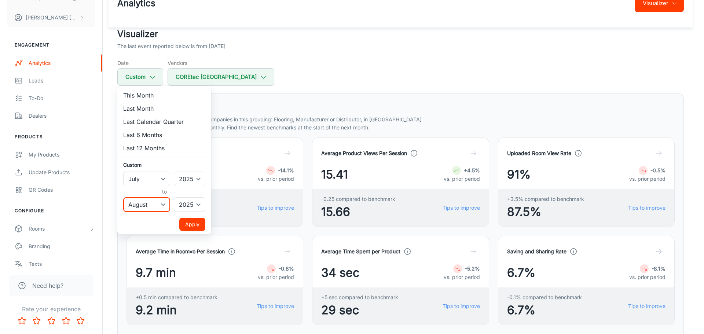
select select "6"
click at [123, 197] on select "January February March April May June July August September October November De…" at bounding box center [146, 204] width 47 height 15
click at [193, 223] on button "Apply" at bounding box center [192, 224] width 26 height 13
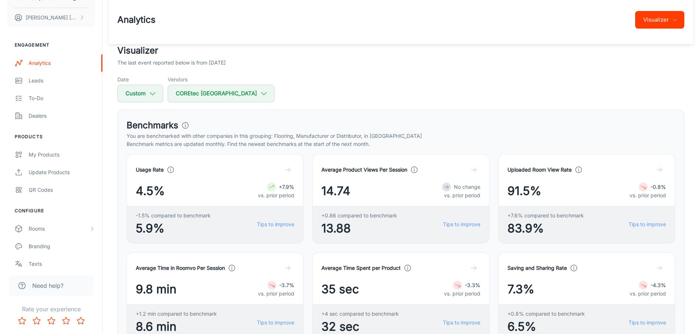
scroll to position [0, 0]
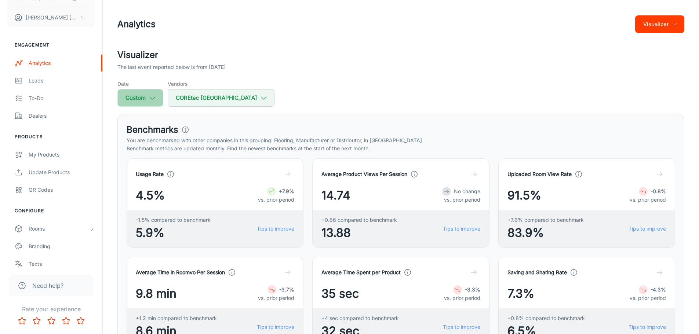
click at [149, 98] on icon "button" at bounding box center [153, 98] width 8 height 8
select select "6"
select select "2025"
select select "6"
select select "2025"
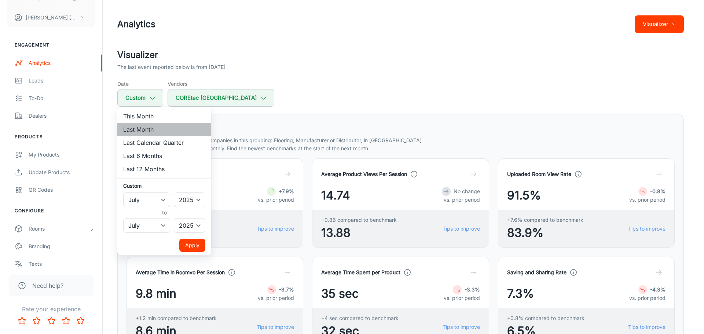
click at [146, 127] on li "Last Month" at bounding box center [164, 129] width 94 height 13
select select "7"
click at [196, 246] on button "Apply" at bounding box center [192, 245] width 26 height 13
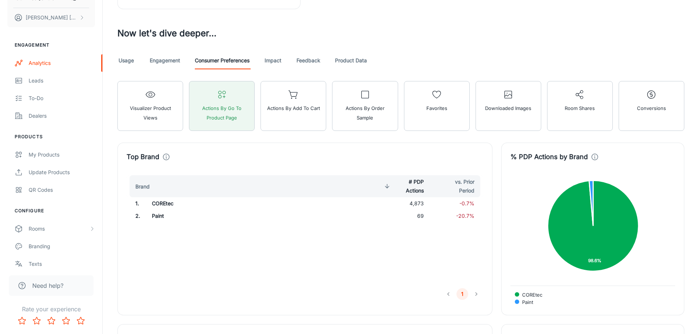
scroll to position [514, 0]
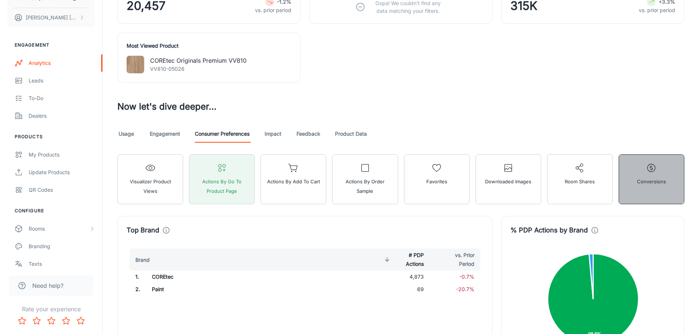
click at [637, 190] on button "Conversions" at bounding box center [652, 179] width 66 height 50
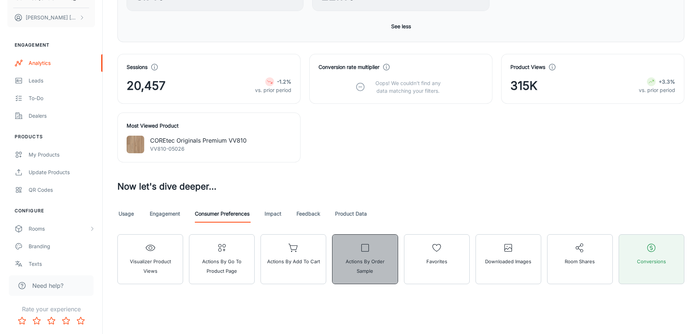
click at [334, 262] on button "Actions by Order Sample" at bounding box center [365, 259] width 66 height 50
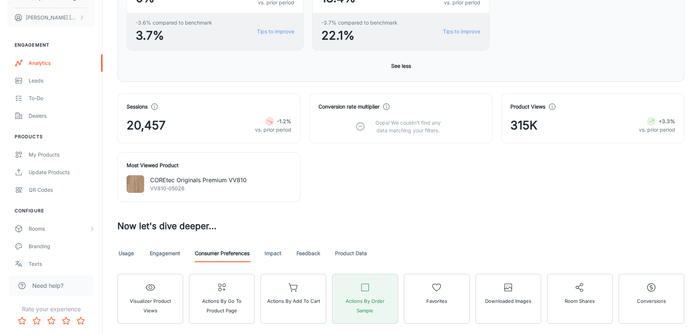
scroll to position [393, 0]
click at [269, 252] on link "Impact" at bounding box center [273, 254] width 18 height 18
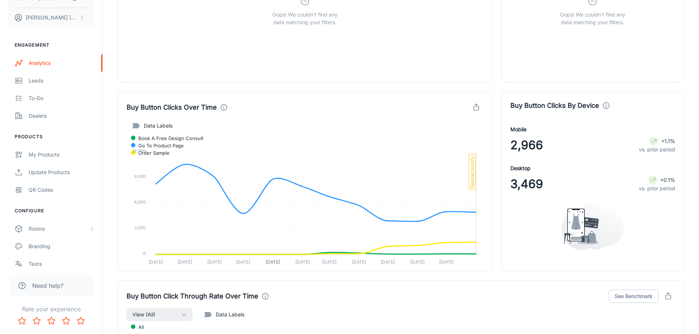
scroll to position [948, 0]
click at [138, 128] on input "Data Labels" at bounding box center [130, 125] width 42 height 14
checkbox input "true"
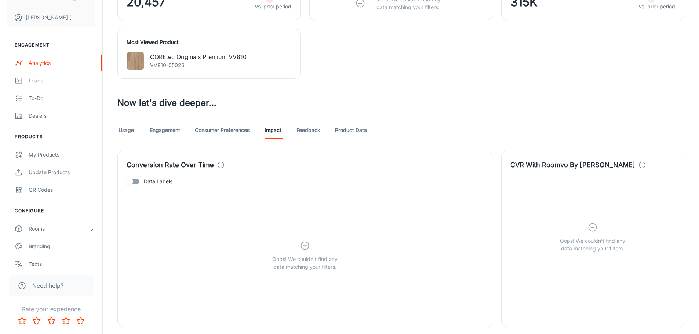
scroll to position [508, 0]
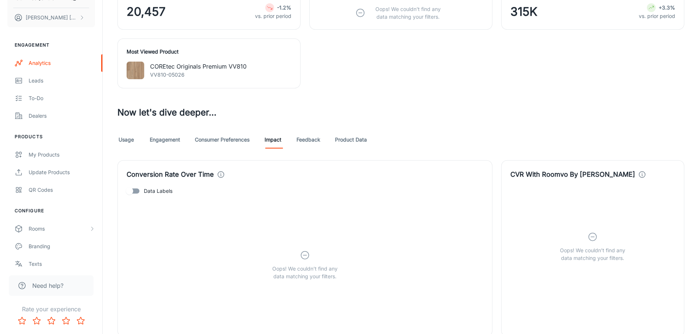
click at [309, 142] on link "Feedback" at bounding box center [308, 140] width 24 height 18
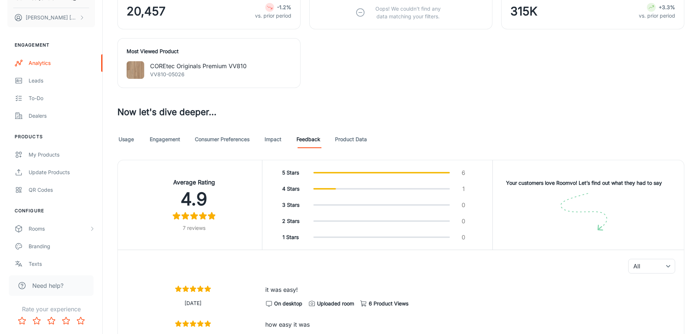
scroll to position [514, 0]
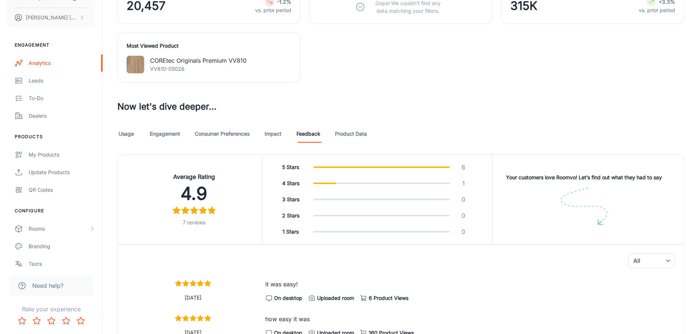
click at [350, 134] on link "Product Data" at bounding box center [351, 134] width 32 height 18
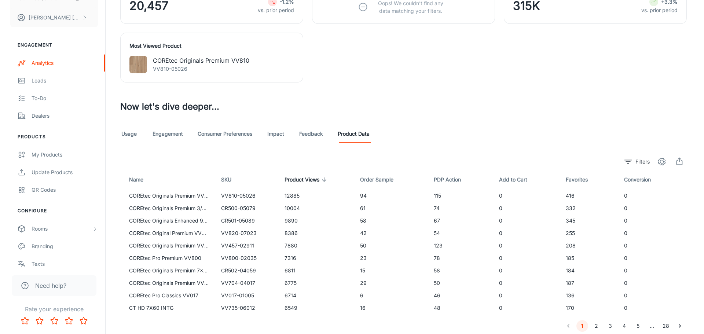
scroll to position [541, 0]
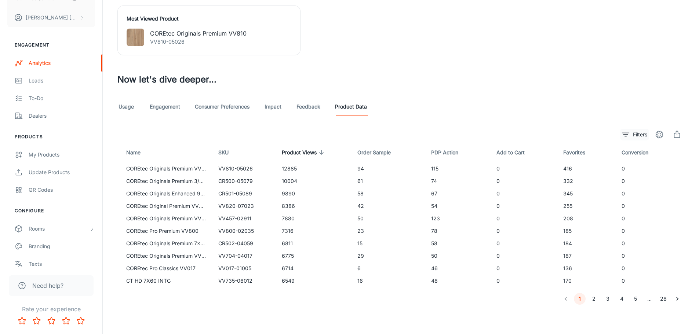
click at [635, 135] on p "Filters" at bounding box center [640, 135] width 14 height 8
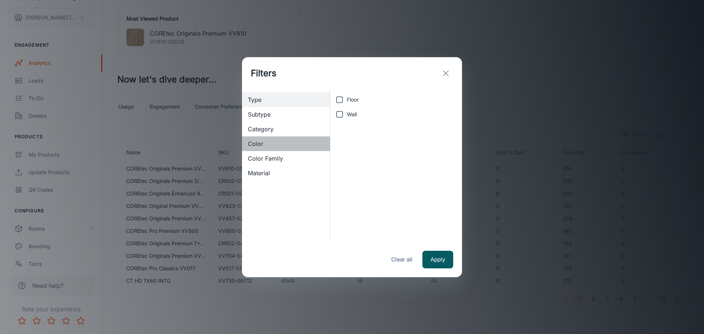
click at [265, 147] on span "Color" at bounding box center [286, 143] width 76 height 9
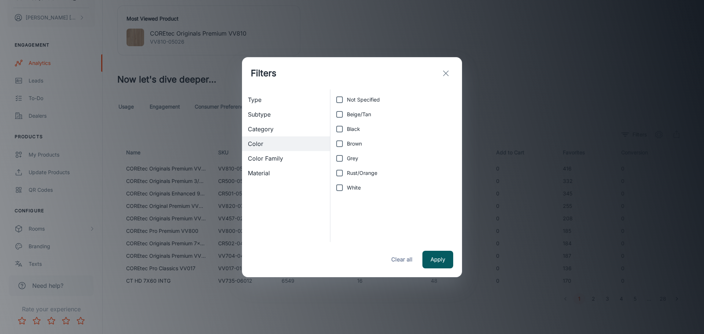
click at [266, 121] on div "Subtype" at bounding box center [286, 114] width 88 height 15
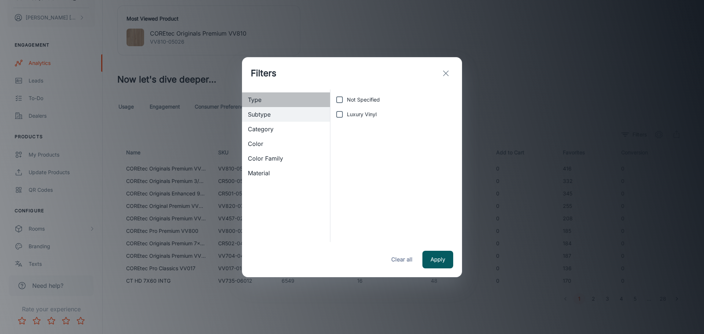
click at [267, 99] on span "Type" at bounding box center [286, 99] width 76 height 9
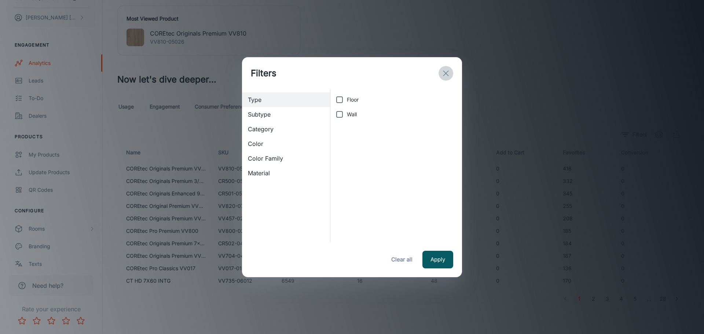
click at [445, 71] on icon "exit" at bounding box center [446, 73] width 9 height 9
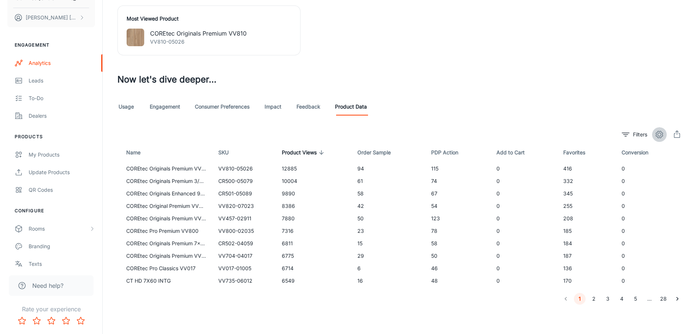
click at [664, 134] on button "settings" at bounding box center [659, 134] width 15 height 15
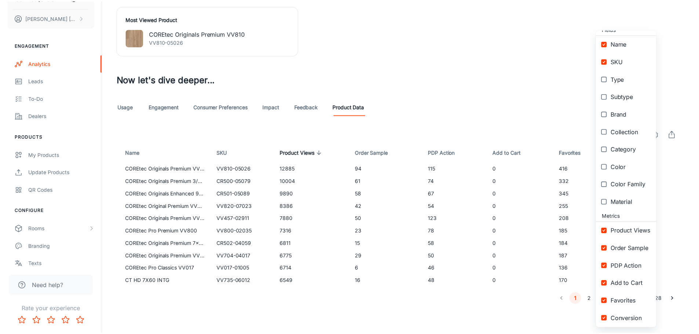
scroll to position [11, 0]
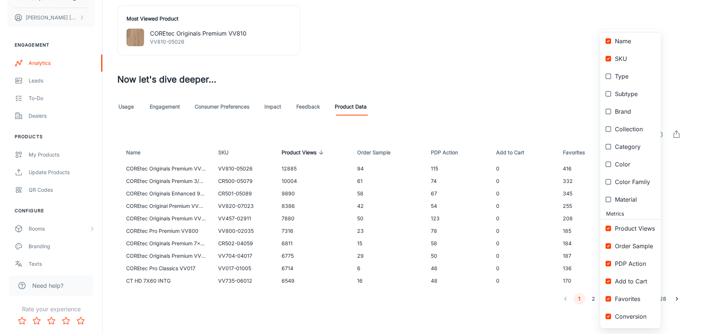
click at [469, 71] on div at bounding box center [352, 167] width 704 height 334
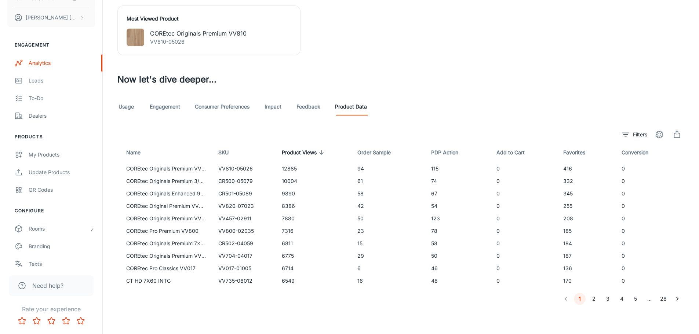
click at [664, 301] on button "28" at bounding box center [664, 299] width 12 height 12
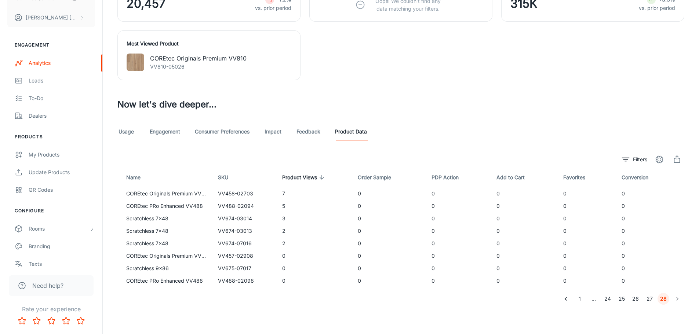
scroll to position [516, 0]
click at [584, 301] on button "1" at bounding box center [580, 299] width 12 height 12
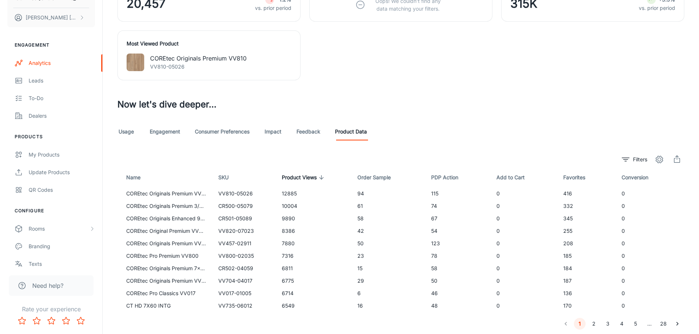
click at [150, 128] on link "Engagement" at bounding box center [165, 132] width 30 height 18
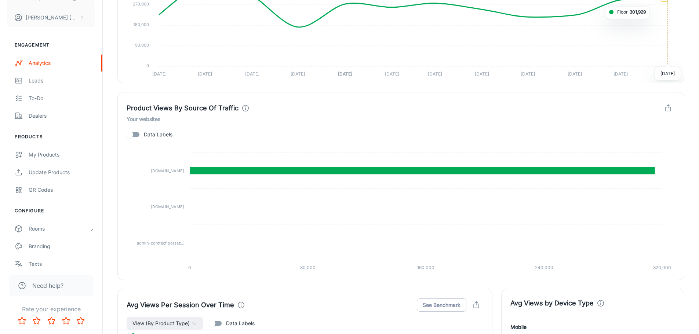
scroll to position [844, 0]
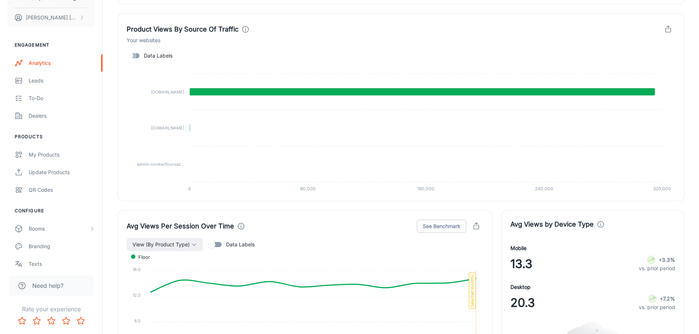
click at [138, 54] on input "Data Labels" at bounding box center [130, 56] width 42 height 14
checkbox input "true"
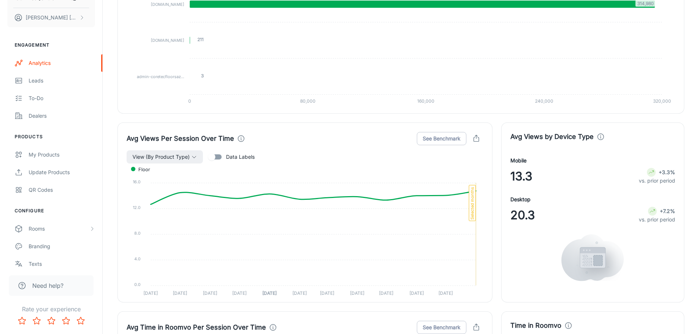
scroll to position [954, 0]
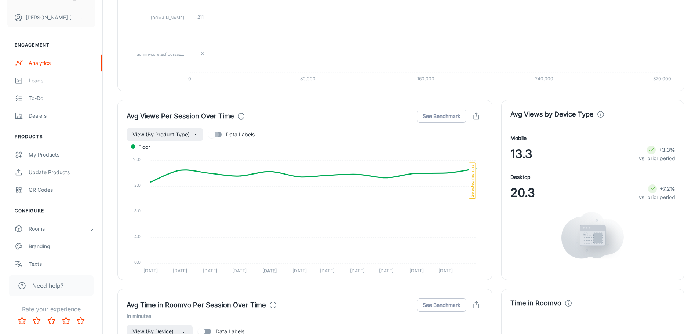
click at [215, 135] on input "Data Labels" at bounding box center [212, 135] width 42 height 14
checkbox input "true"
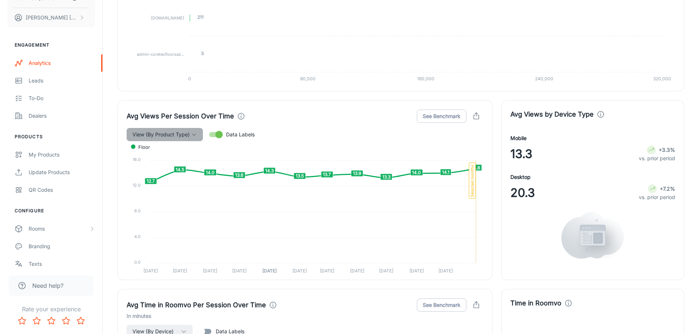
click at [177, 136] on span "View (By Product Type)" at bounding box center [160, 134] width 57 height 9
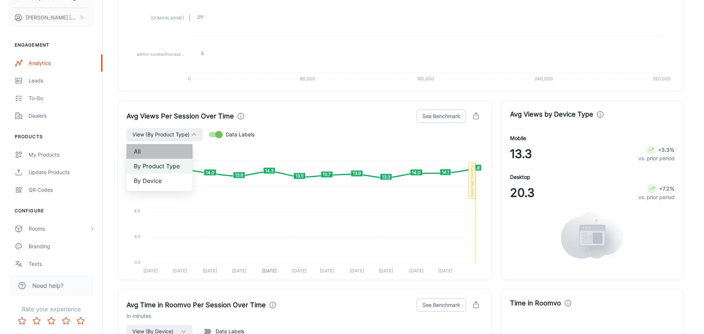
click at [174, 152] on span "All" at bounding box center [159, 151] width 51 height 9
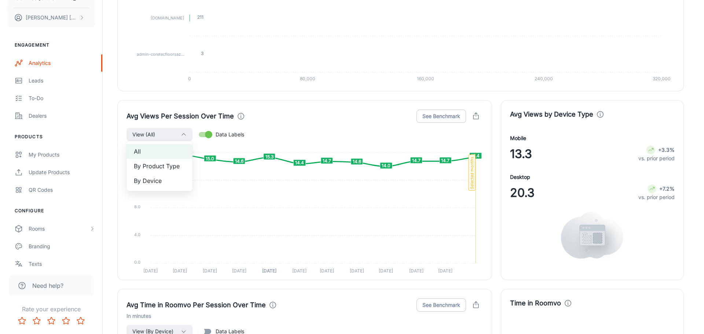
click at [359, 99] on div at bounding box center [352, 167] width 704 height 334
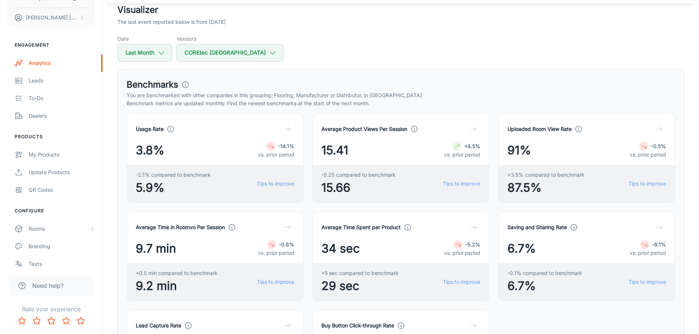
scroll to position [42, 0]
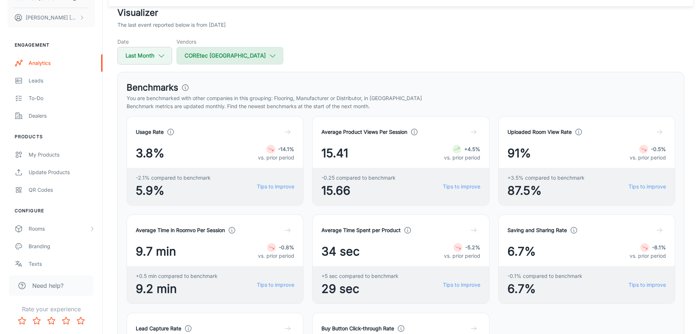
click at [227, 52] on button "COREtec [GEOGRAPHIC_DATA]" at bounding box center [229, 56] width 107 height 18
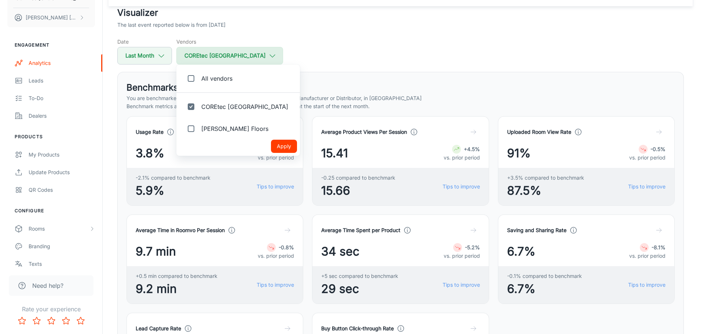
click at [227, 52] on div at bounding box center [352, 167] width 704 height 334
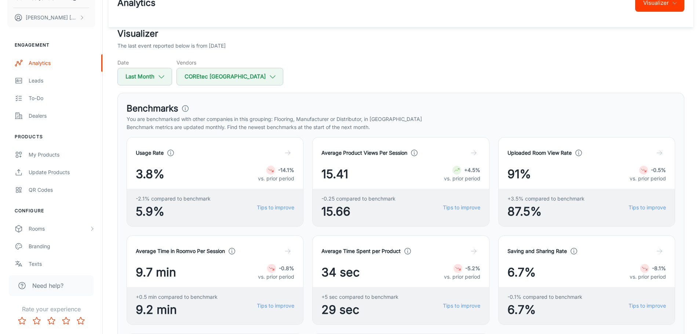
scroll to position [0, 0]
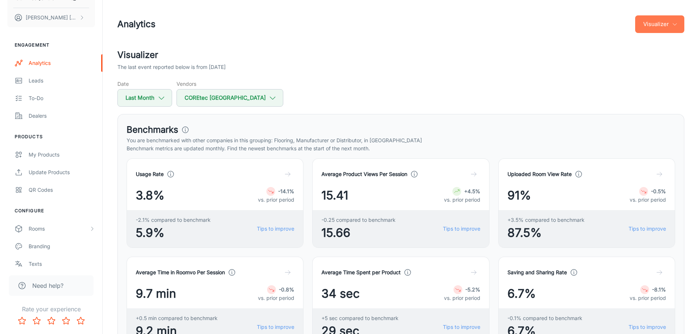
click at [676, 23] on icon "button" at bounding box center [675, 24] width 6 height 6
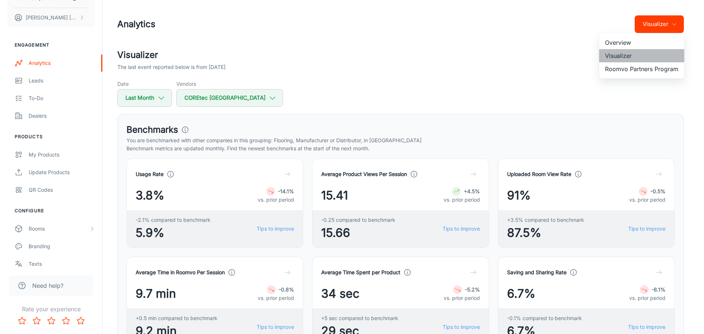
click at [620, 57] on li "Visualizer" at bounding box center [642, 55] width 85 height 13
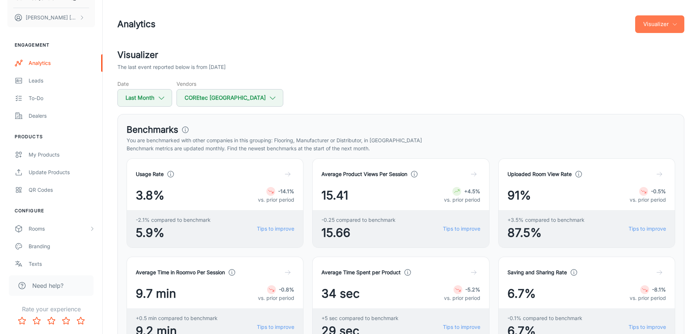
click at [660, 23] on button "Visualizer" at bounding box center [659, 24] width 49 height 18
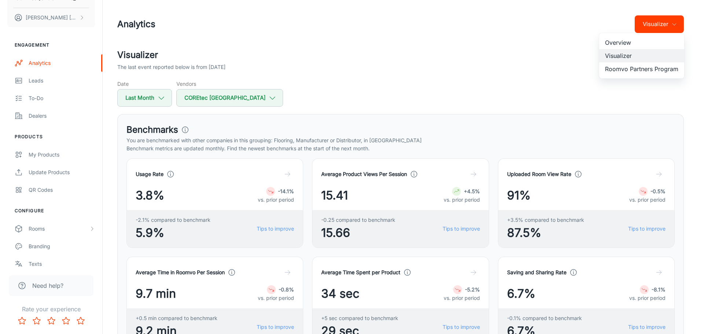
click at [638, 43] on li "Overview" at bounding box center [642, 42] width 85 height 13
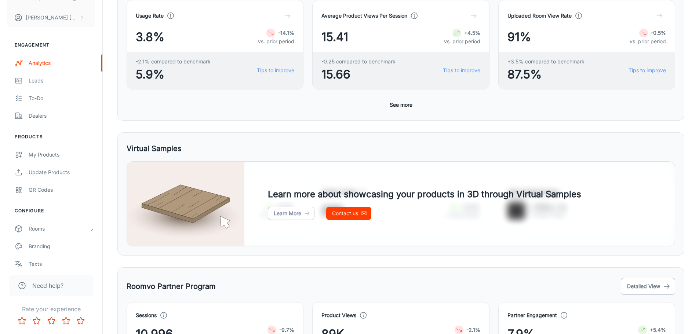
scroll to position [310, 0]
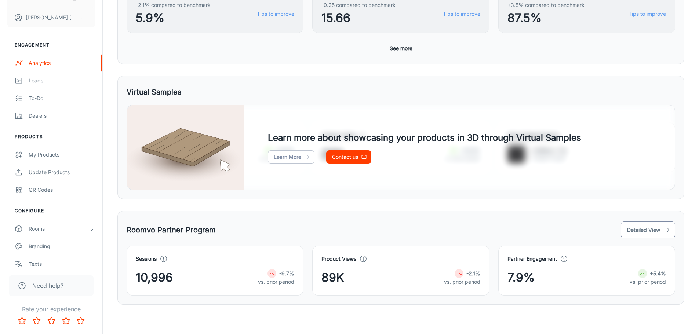
click at [645, 234] on button "Detailed View" at bounding box center [648, 230] width 54 height 17
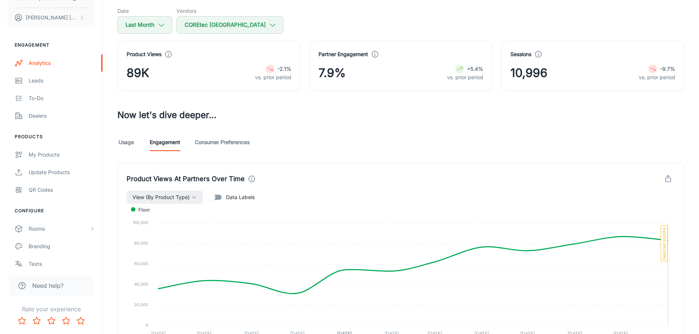
scroll to position [73, 0]
click at [174, 200] on span "View (By Product Type)" at bounding box center [160, 197] width 57 height 9
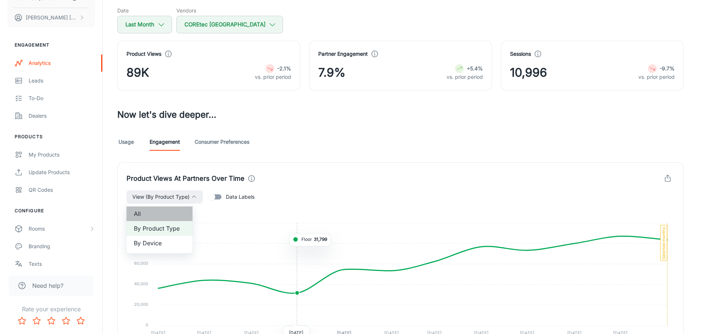
click at [166, 214] on span "All" at bounding box center [159, 214] width 51 height 9
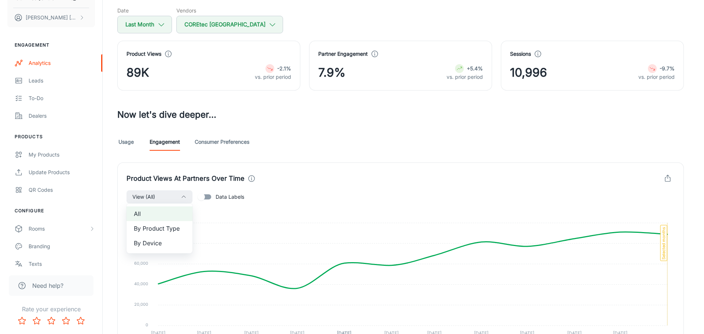
click at [215, 197] on div at bounding box center [352, 167] width 704 height 334
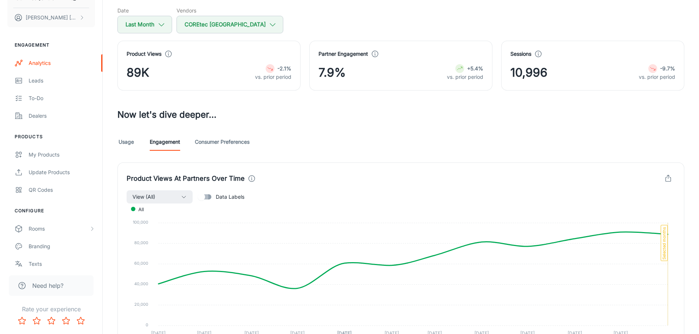
click at [205, 194] on input "Data Labels" at bounding box center [202, 197] width 42 height 14
checkbox input "true"
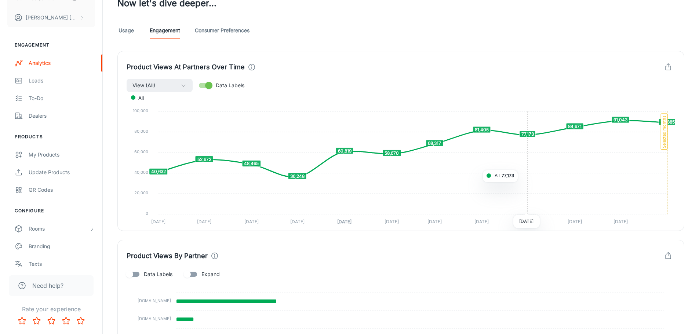
scroll to position [220, 0]
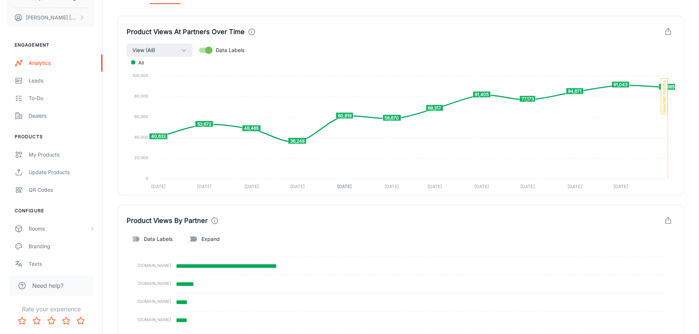
click at [131, 240] on input "Data Labels" at bounding box center [130, 239] width 42 height 14
checkbox input "true"
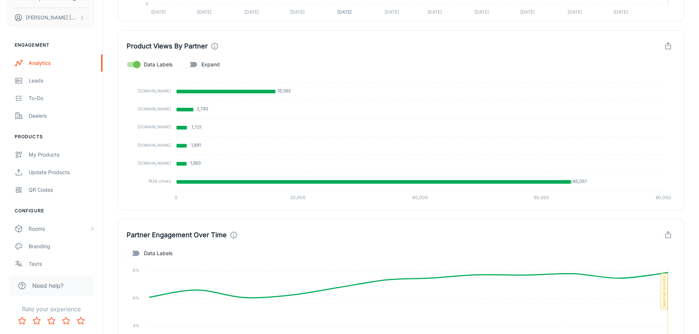
scroll to position [404, 0]
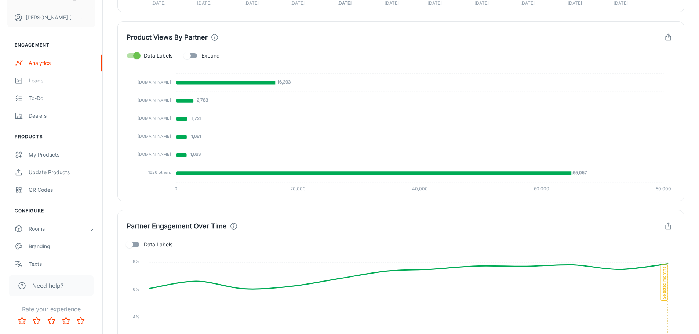
click at [137, 248] on input "Data Labels" at bounding box center [130, 245] width 42 height 14
checkbox input "true"
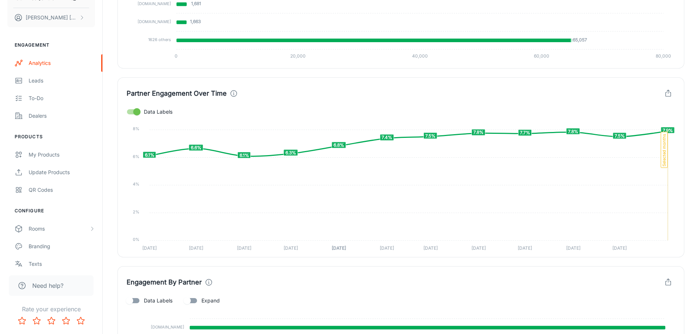
scroll to position [550, 0]
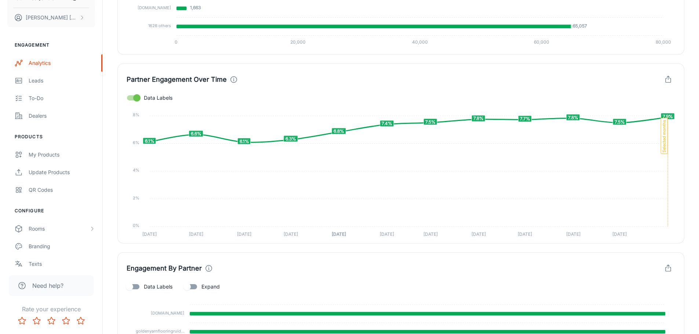
click at [139, 284] on input "Data Labels" at bounding box center [130, 287] width 42 height 14
checkbox input "true"
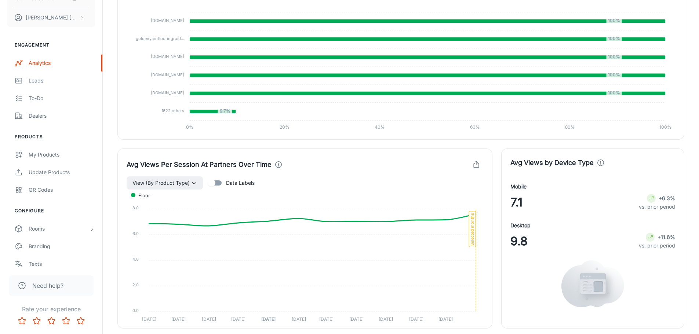
scroll to position [844, 0]
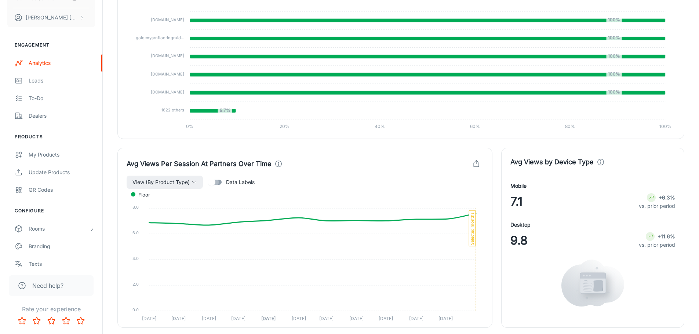
click at [219, 186] on input "Data Labels" at bounding box center [212, 182] width 42 height 14
checkbox input "true"
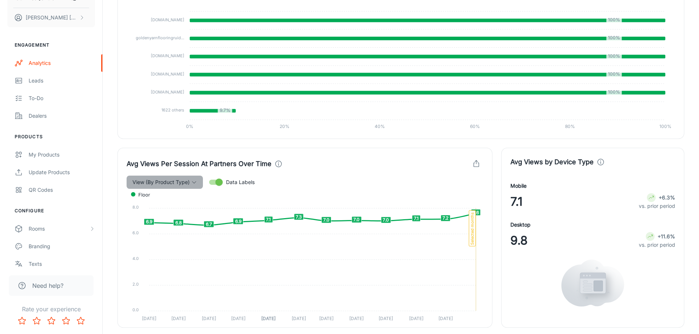
click at [193, 182] on icon "button" at bounding box center [194, 182] width 6 height 6
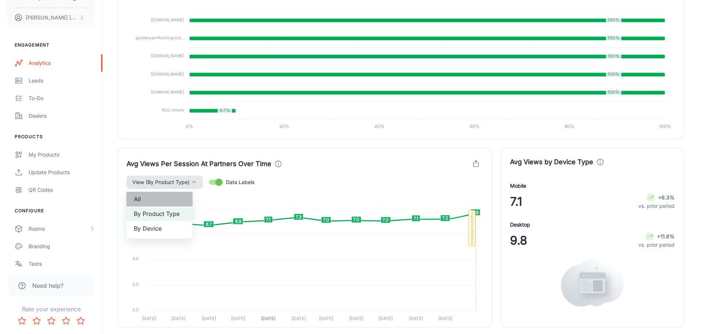
click at [153, 203] on span "All" at bounding box center [159, 199] width 51 height 9
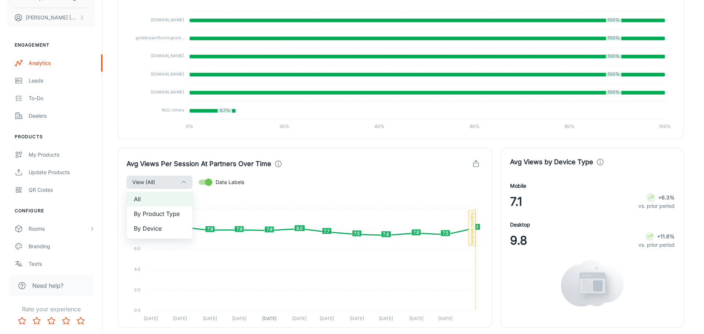
click at [315, 173] on div at bounding box center [352, 167] width 704 height 334
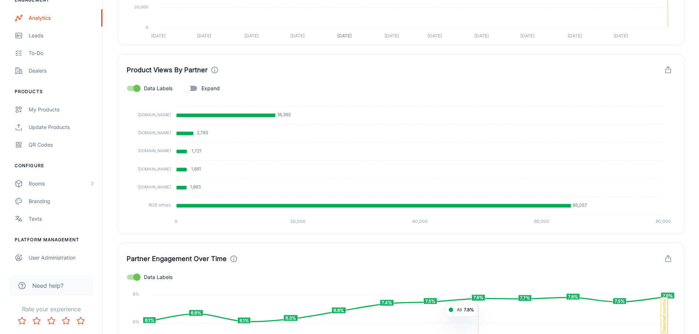
scroll to position [334, 0]
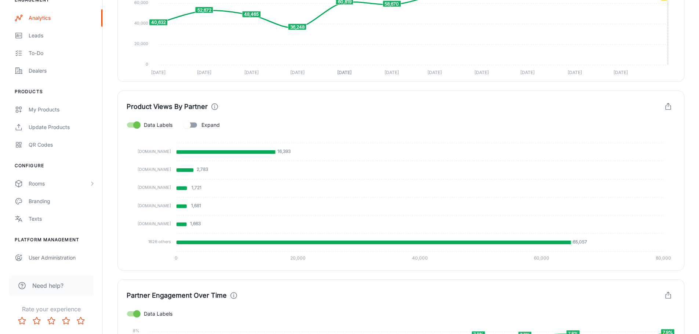
click at [192, 130] on input "Expand" at bounding box center [187, 125] width 42 height 14
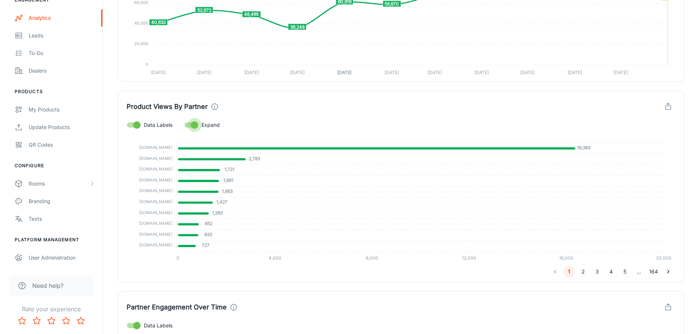
click at [192, 123] on input "Expand" at bounding box center [195, 125] width 42 height 14
checkbox input "false"
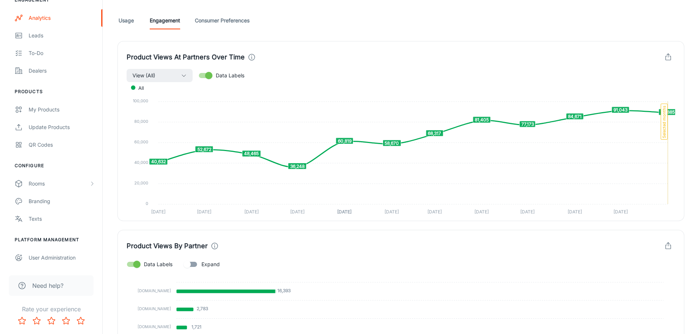
scroll to position [187, 0]
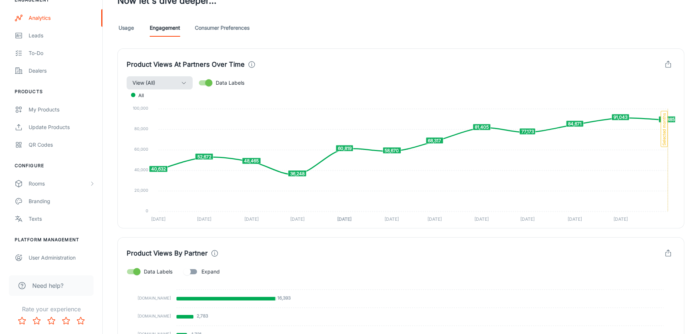
click at [168, 83] on button "View (All)" at bounding box center [160, 82] width 66 height 13
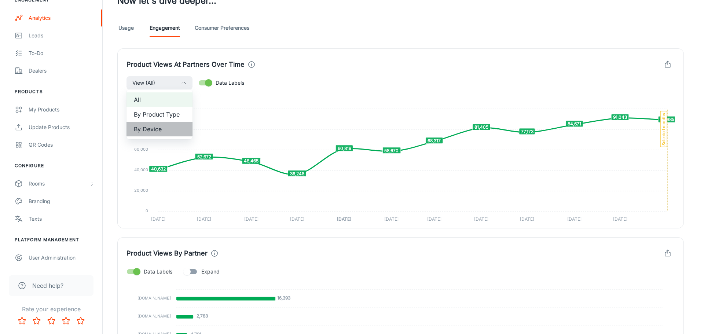
click at [164, 127] on span "By Device" at bounding box center [159, 129] width 51 height 9
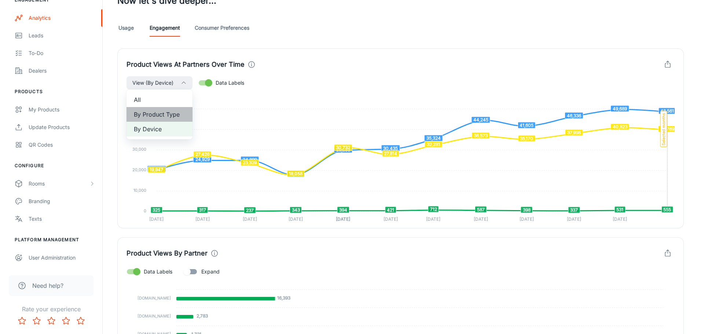
click at [163, 116] on span "By Product Type" at bounding box center [159, 114] width 51 height 9
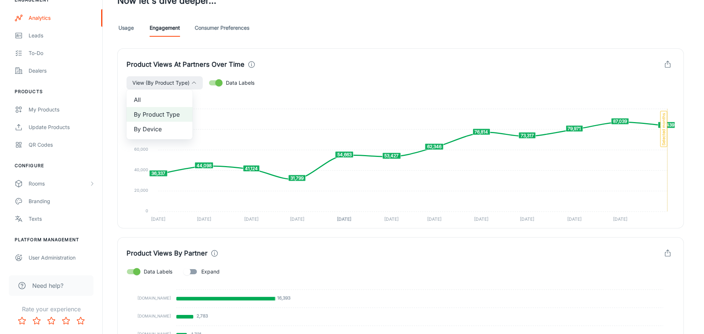
click at [473, 76] on div at bounding box center [352, 167] width 704 height 334
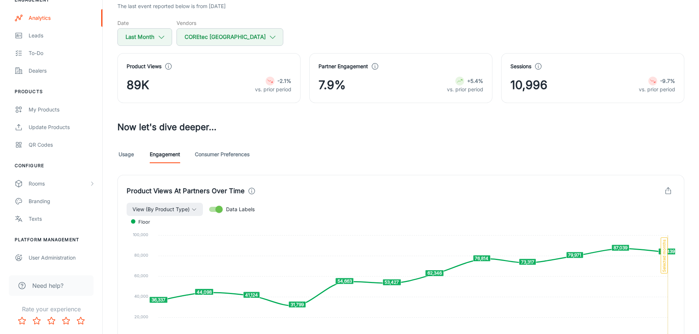
scroll to position [77, 0]
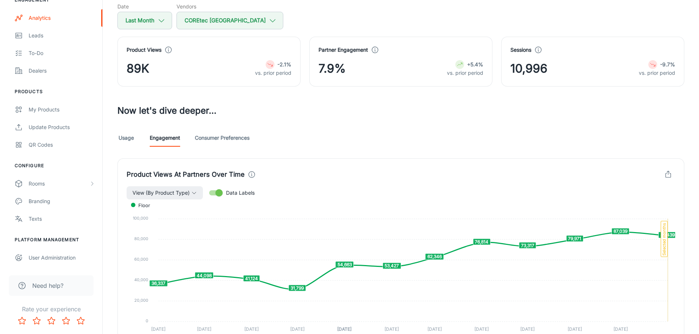
click at [128, 139] on link "Usage" at bounding box center [126, 138] width 18 height 18
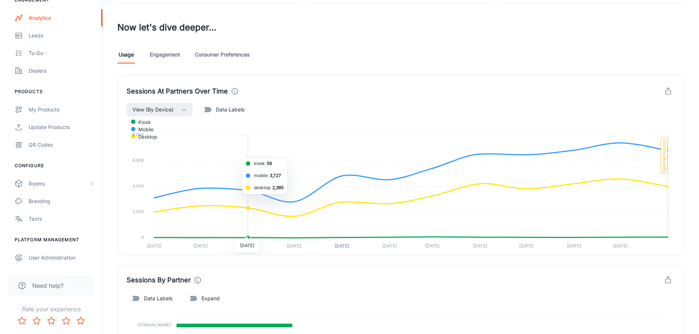
scroll to position [153, 0]
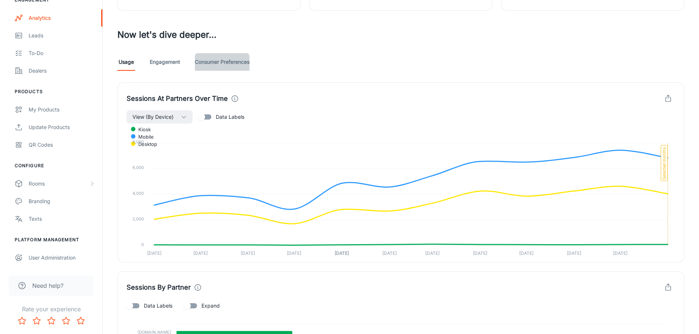
click at [229, 62] on link "Consumer Preferences" at bounding box center [222, 62] width 55 height 18
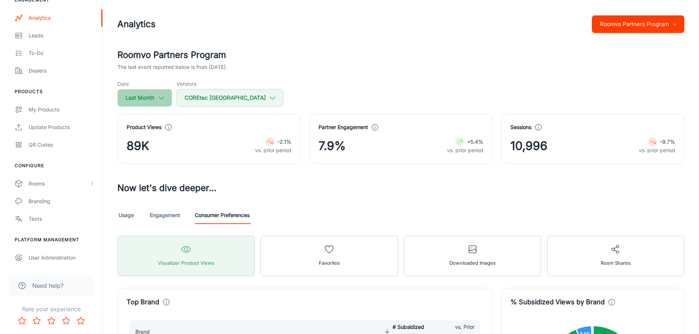
click at [157, 97] on button "Last Month" at bounding box center [144, 98] width 55 height 18
select select "7"
select select "2025"
select select "7"
select select "2025"
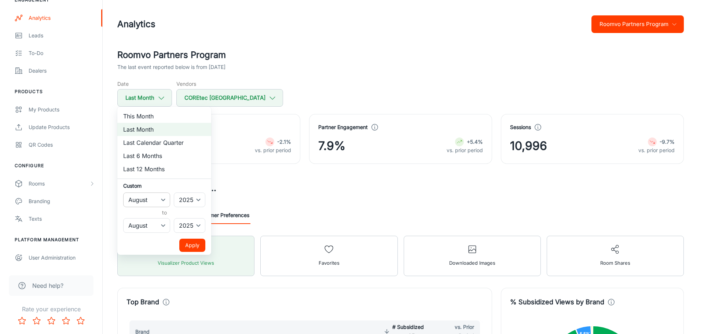
drag, startPoint x: 159, startPoint y: 114, endPoint x: 135, endPoint y: 194, distance: 83.8
click at [135, 194] on ul "This Month Last Month Last Calendar Quarter Last 6 Months Last 12 Months Custom…" at bounding box center [164, 181] width 94 height 148
click at [139, 193] on div "Custom January February March April May June July August September October Nove…" at bounding box center [164, 207] width 82 height 51
click at [139, 201] on select "January February March April May June July August September October November De…" at bounding box center [146, 200] width 47 height 15
select select "6"
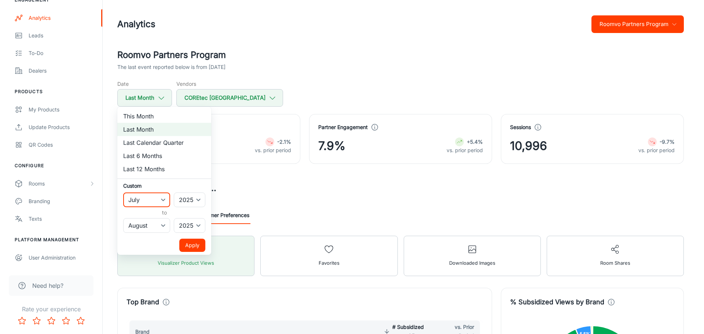
click at [123, 193] on select "January February March April May June July August September October November De…" at bounding box center [146, 200] width 47 height 15
click at [154, 227] on select "January February March April May June July August September October November De…" at bounding box center [146, 225] width 47 height 15
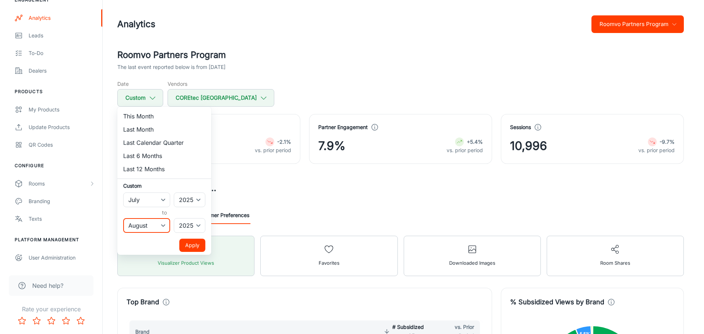
select select "6"
click at [123, 218] on select "January February March April May June July August September October November De…" at bounding box center [146, 225] width 47 height 15
click at [191, 247] on button "Apply" at bounding box center [192, 245] width 26 height 13
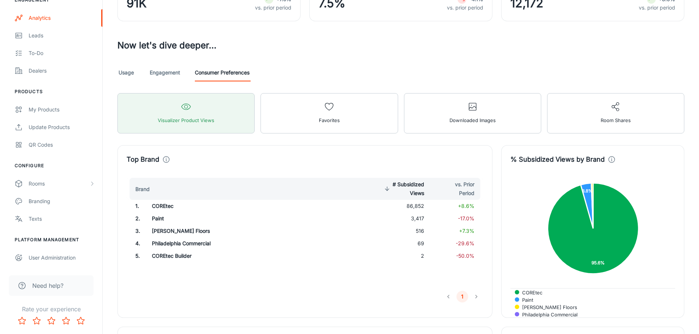
scroll to position [110, 0]
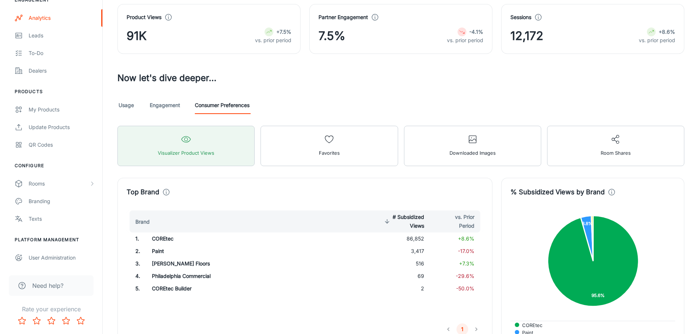
click at [125, 104] on link "Usage" at bounding box center [126, 106] width 18 height 18
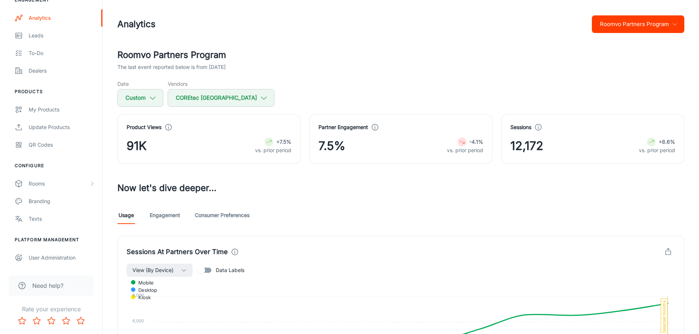
click at [530, 207] on div "Usage Engagement Consumer Preferences" at bounding box center [400, 216] width 567 height 18
click at [153, 94] on button "Custom" at bounding box center [140, 98] width 46 height 18
select select "6"
select select "2025"
select select "6"
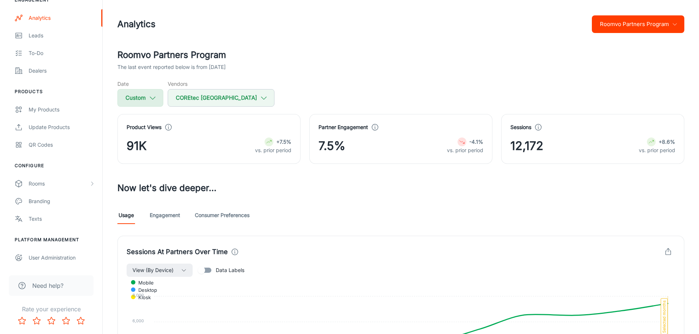
select select "2025"
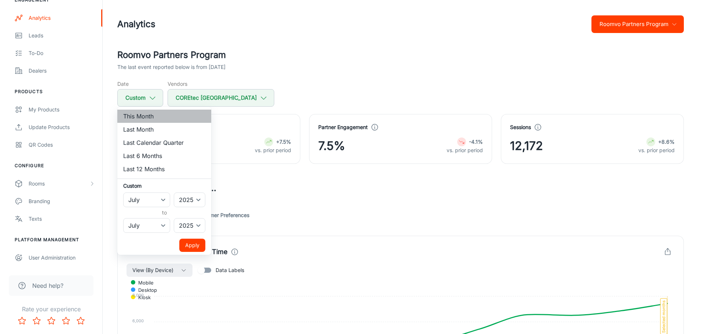
click at [156, 117] on li "This Month" at bounding box center [164, 116] width 94 height 13
select select "8"
click at [200, 246] on button "Apply" at bounding box center [192, 245] width 26 height 13
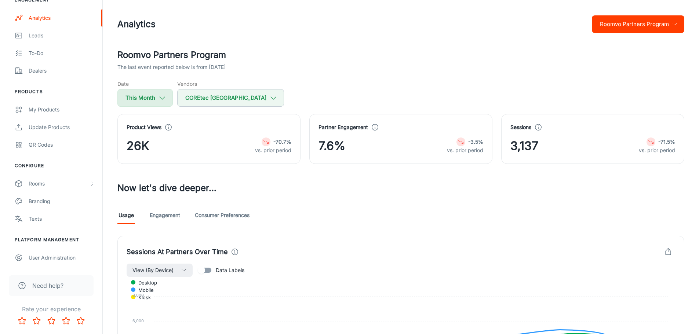
click at [157, 104] on button "This Month" at bounding box center [144, 98] width 55 height 18
select select "8"
select select "2025"
select select "8"
select select "2025"
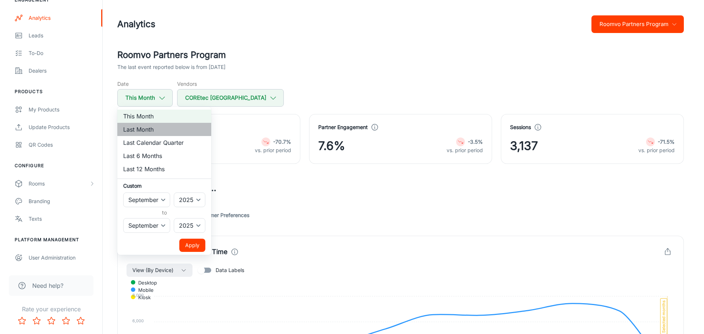
click at [158, 132] on li "Last Month" at bounding box center [164, 129] width 94 height 13
select select "7"
click at [196, 237] on ul "This Month Last Month Last Calendar Quarter Last 6 Months Last 12 Months Custom…" at bounding box center [164, 181] width 94 height 148
click at [196, 242] on button "Apply" at bounding box center [192, 245] width 26 height 13
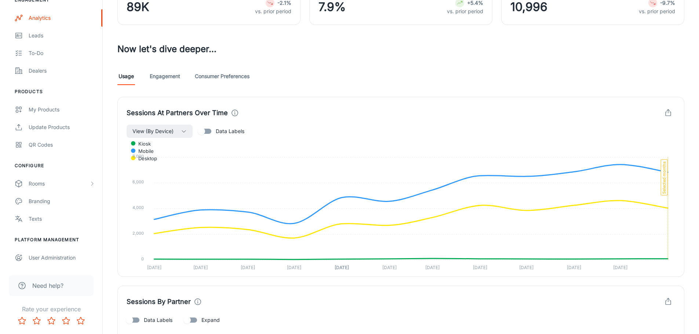
scroll to position [147, 0]
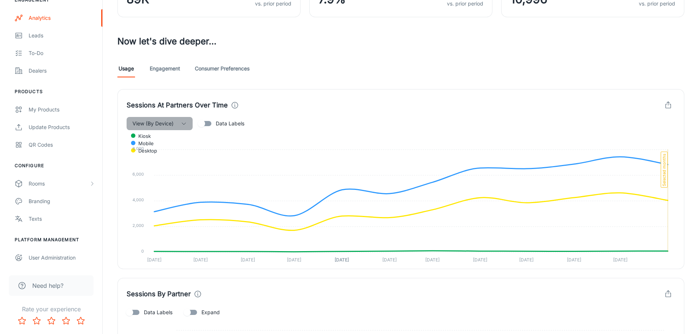
click at [182, 121] on icon "button" at bounding box center [184, 124] width 6 height 6
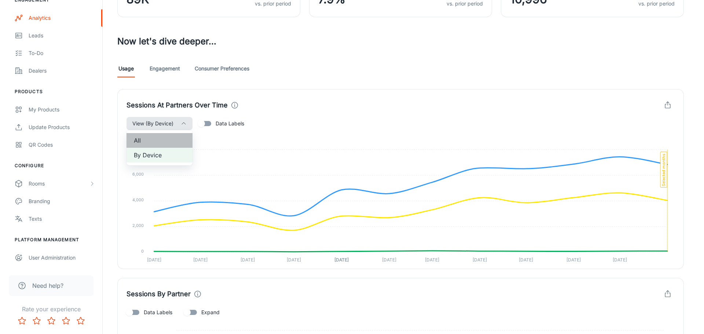
click at [171, 140] on span "All" at bounding box center [159, 140] width 51 height 9
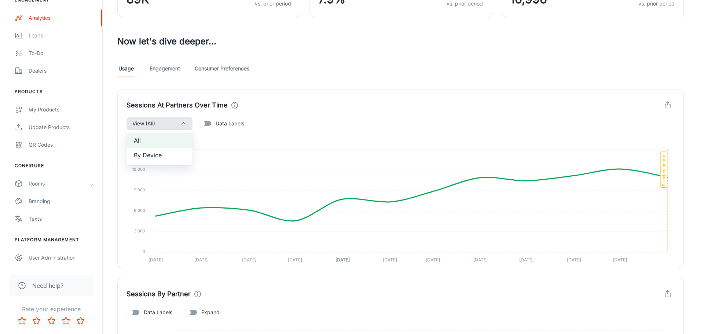
click at [204, 120] on div at bounding box center [352, 167] width 704 height 334
click at [204, 126] on input "Data Labels" at bounding box center [202, 124] width 42 height 14
checkbox input "true"
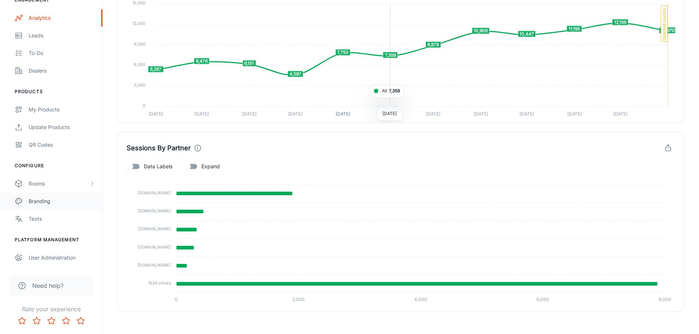
scroll to position [294, 0]
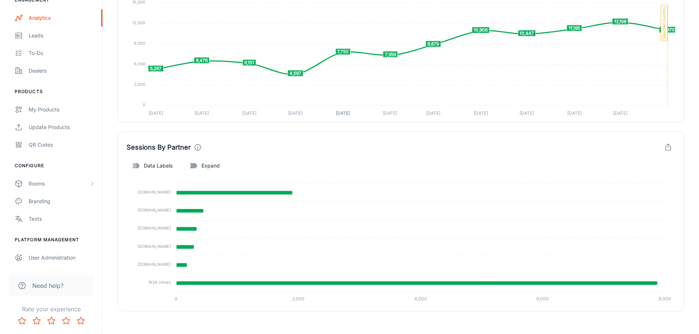
click at [133, 164] on input "Data Labels" at bounding box center [130, 166] width 42 height 14
checkbox input "true"
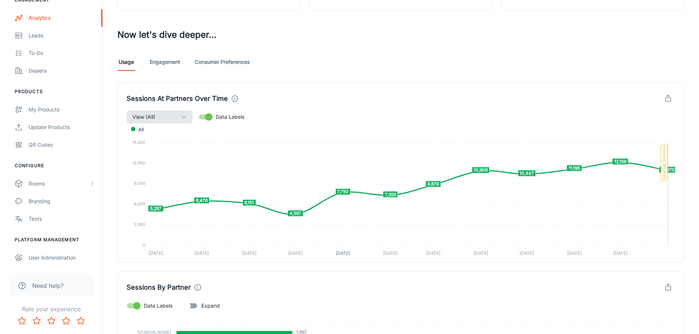
scroll to position [117, 0]
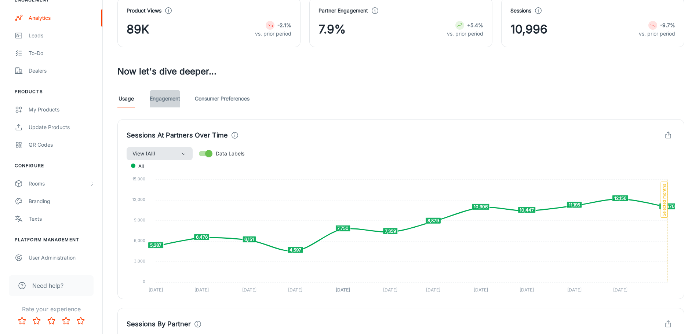
click at [173, 100] on link "Engagement" at bounding box center [165, 99] width 30 height 18
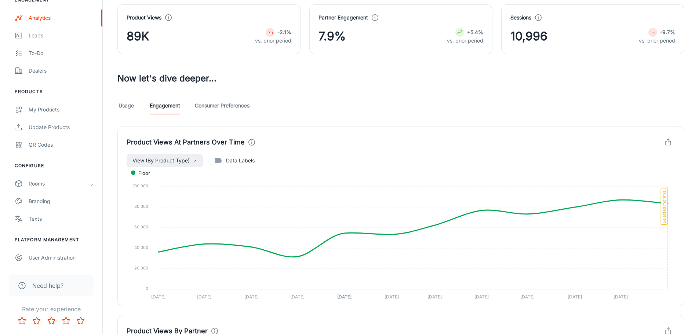
scroll to position [110, 0]
click at [183, 162] on span "View (By Product Type)" at bounding box center [160, 160] width 57 height 9
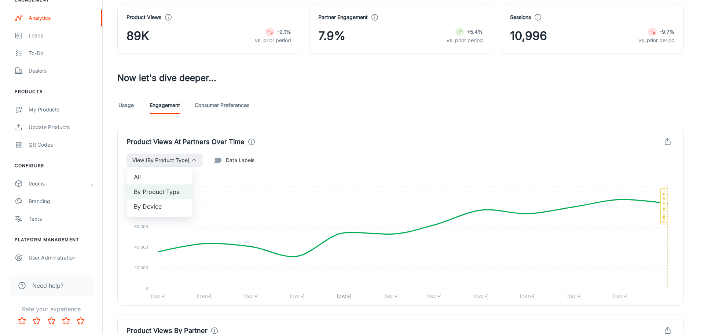
click at [158, 176] on span "All" at bounding box center [159, 177] width 51 height 9
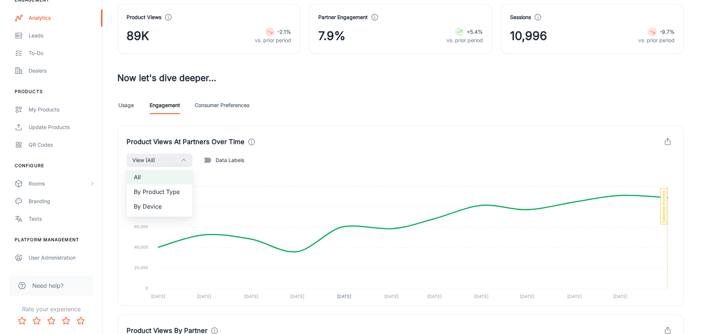
click at [222, 104] on div at bounding box center [352, 167] width 704 height 334
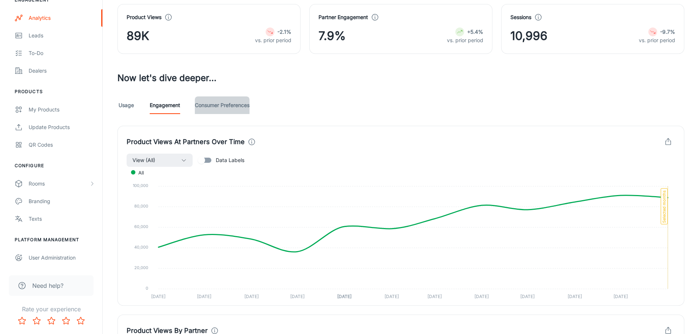
click at [217, 105] on link "Consumer Preferences" at bounding box center [222, 106] width 55 height 18
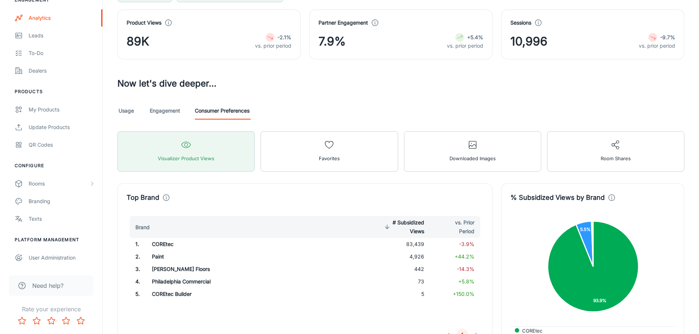
scroll to position [56, 0]
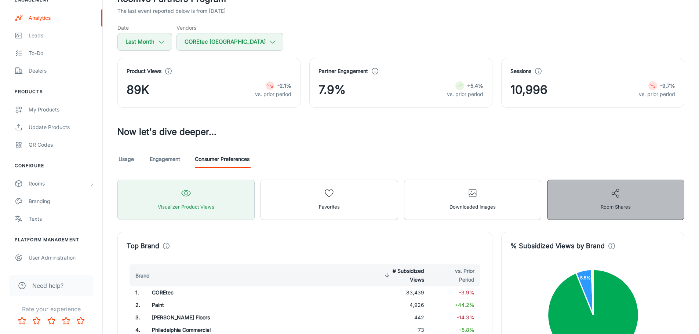
click at [649, 209] on button "Room Shares" at bounding box center [615, 200] width 137 height 40
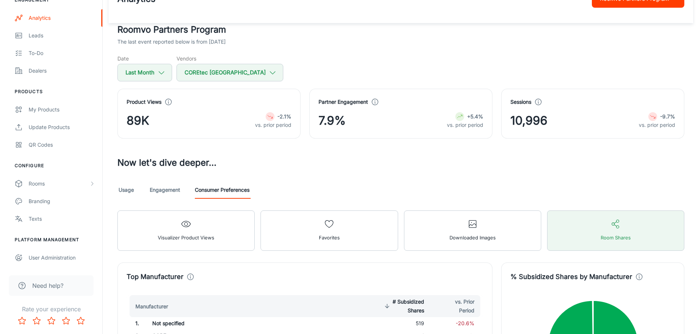
scroll to position [21, 0]
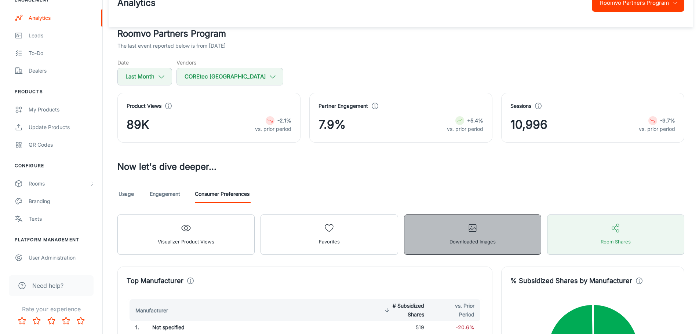
click at [494, 234] on button "Downloaded Images" at bounding box center [472, 235] width 137 height 40
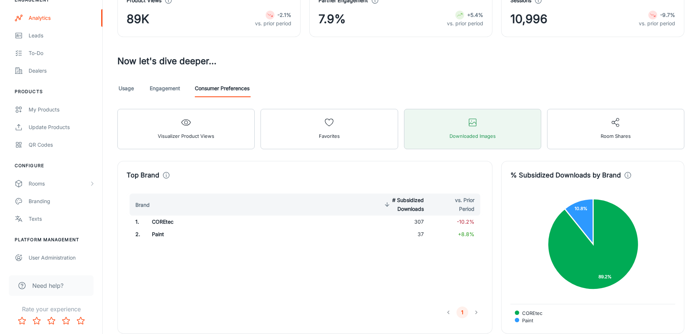
scroll to position [56, 0]
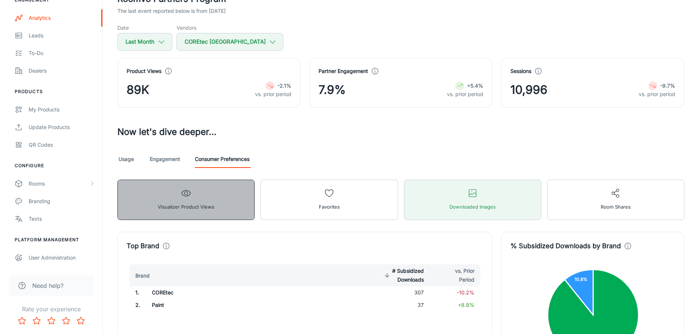
click at [210, 206] on span "Visualizer Product Views" at bounding box center [186, 207] width 57 height 10
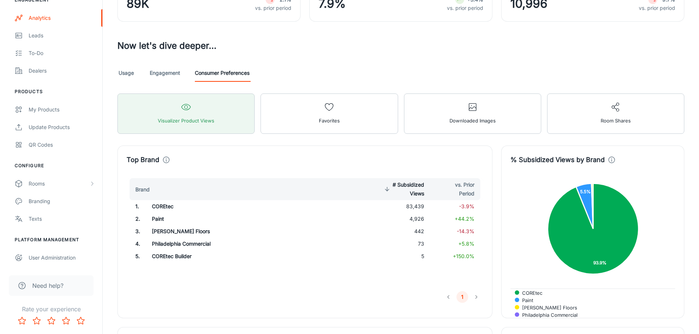
scroll to position [93, 0]
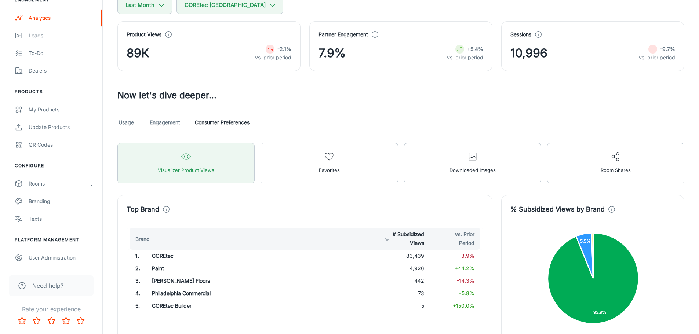
click at [124, 121] on link "Usage" at bounding box center [126, 123] width 18 height 18
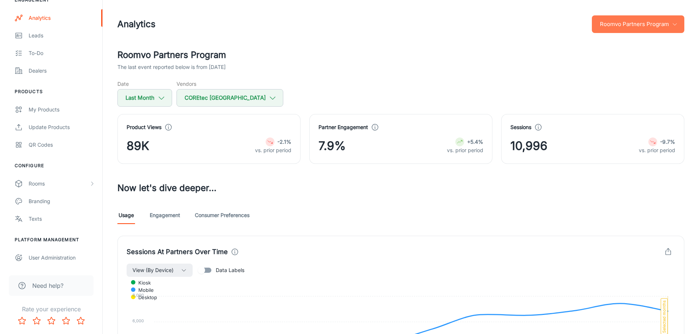
click at [636, 24] on button "Roomvo Partners Program" at bounding box center [638, 24] width 92 height 18
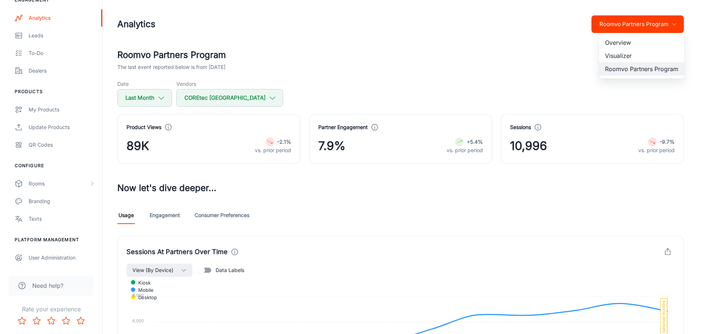
click at [637, 43] on li "Overview" at bounding box center [642, 42] width 85 height 13
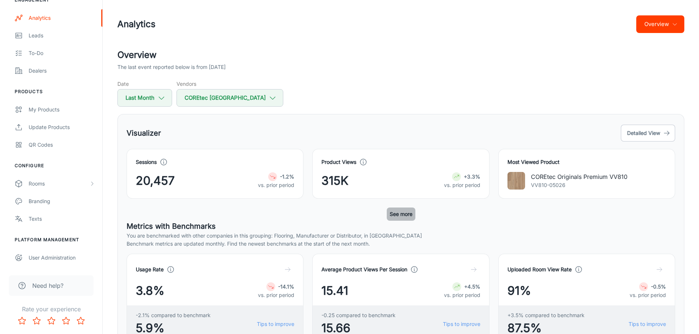
click at [394, 210] on button "See more" at bounding box center [401, 214] width 29 height 13
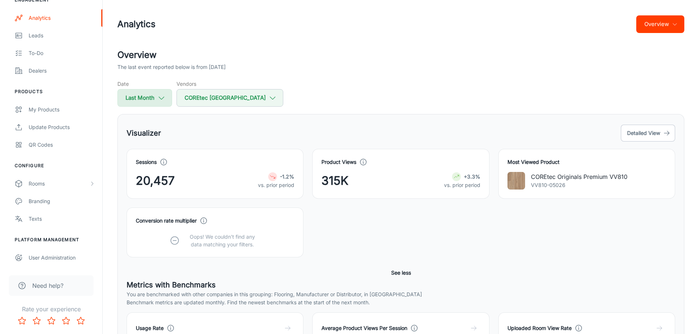
click at [150, 95] on button "Last Month" at bounding box center [144, 98] width 55 height 18
select select "7"
select select "2025"
select select "7"
select select "2025"
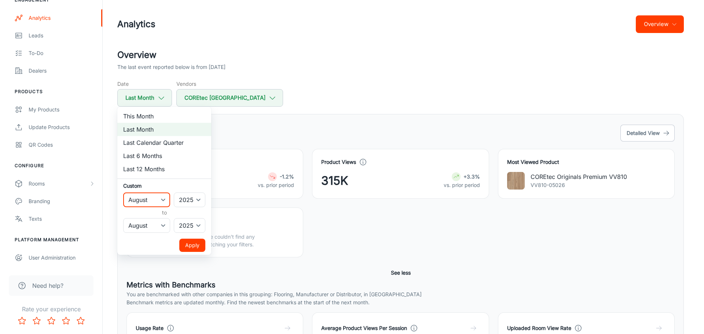
click at [155, 201] on select "January February March April May June July August September October November De…" at bounding box center [146, 200] width 47 height 15
select select "6"
click at [123, 193] on select "January February March April May June July August September October November De…" at bounding box center [146, 200] width 47 height 15
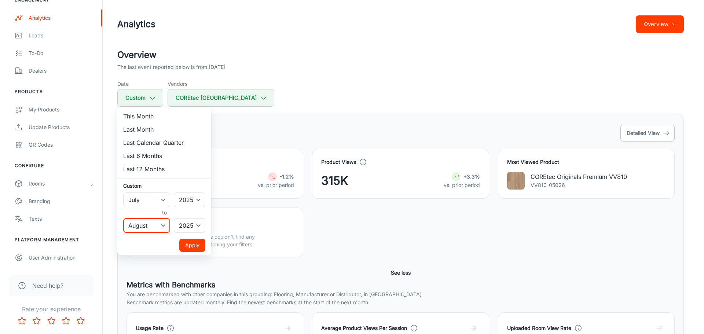
click at [155, 227] on select "January February March April May June July August September October November De…" at bounding box center [146, 225] width 47 height 15
select select "6"
click at [123, 218] on select "January February March April May June July August September October November De…" at bounding box center [146, 225] width 47 height 15
click at [197, 248] on button "Apply" at bounding box center [192, 245] width 26 height 13
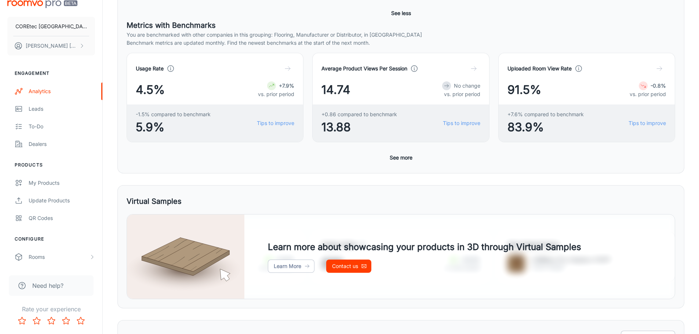
scroll to position [259, 0]
click at [392, 161] on button "See more" at bounding box center [401, 158] width 29 height 13
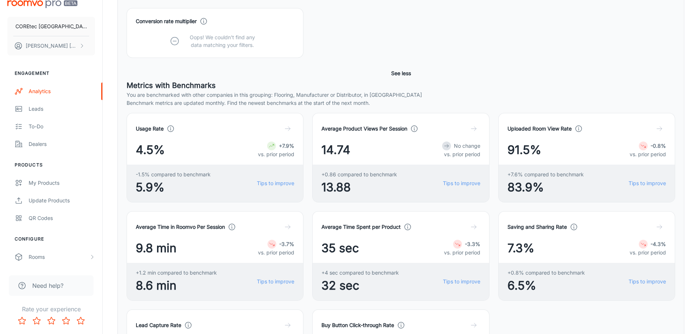
scroll to position [199, 0]
click at [657, 226] on icon "button" at bounding box center [659, 227] width 7 height 7
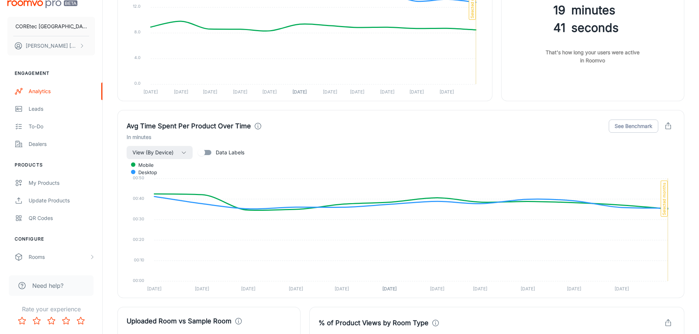
scroll to position [1207, 0]
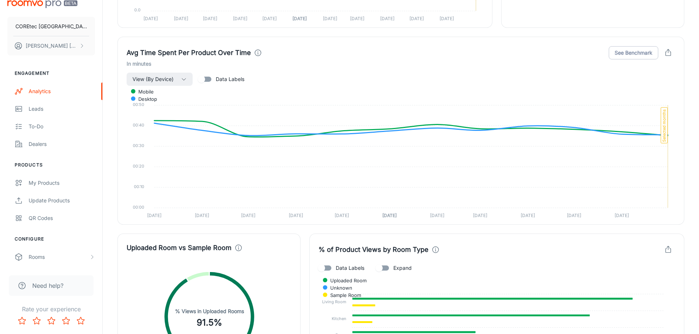
click at [213, 82] on input "Data Labels" at bounding box center [202, 79] width 42 height 14
checkbox input "true"
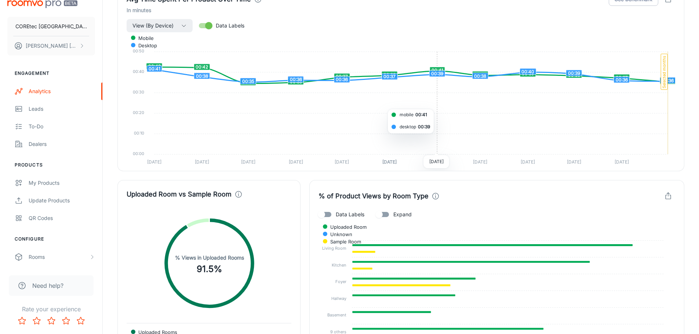
scroll to position [1354, 0]
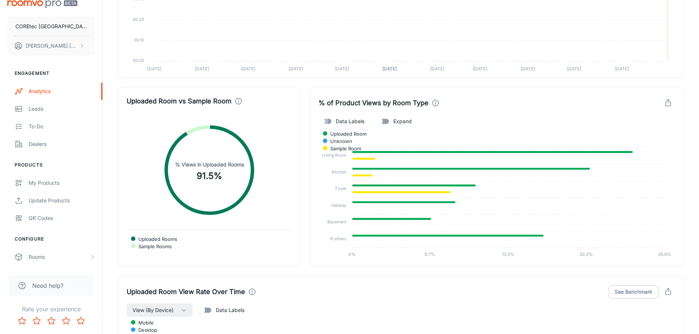
click at [321, 120] on input "Data Labels" at bounding box center [322, 121] width 42 height 14
checkbox input "true"
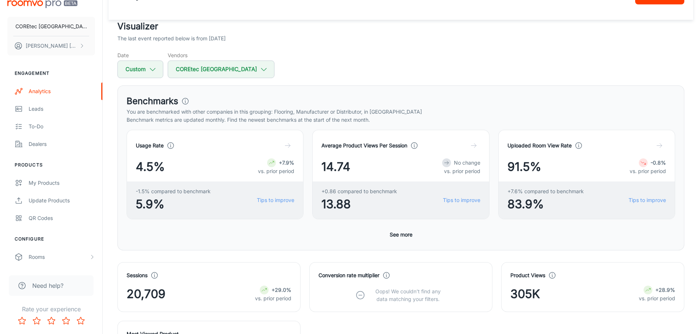
scroll to position [0, 0]
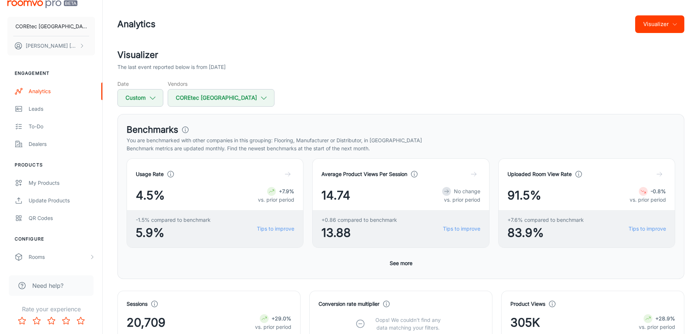
click at [679, 23] on button "Visualizer" at bounding box center [659, 24] width 49 height 18
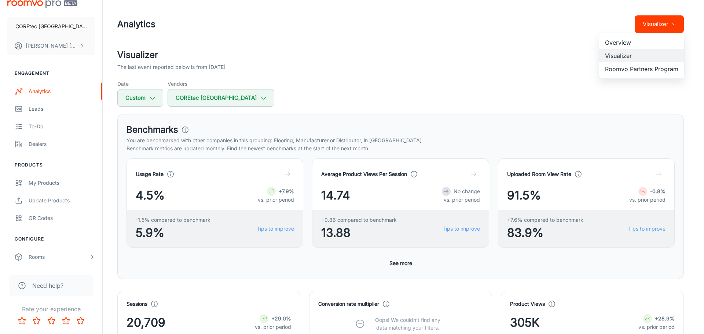
click at [645, 70] on li "Roomvo Partners Program" at bounding box center [642, 68] width 85 height 13
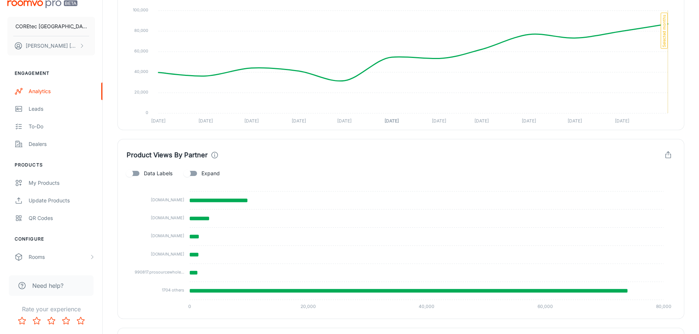
scroll to position [330, 0]
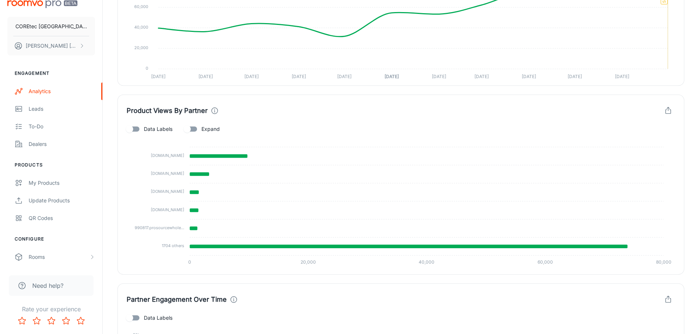
click at [135, 132] on input "Data Labels" at bounding box center [130, 129] width 42 height 14
checkbox input "true"
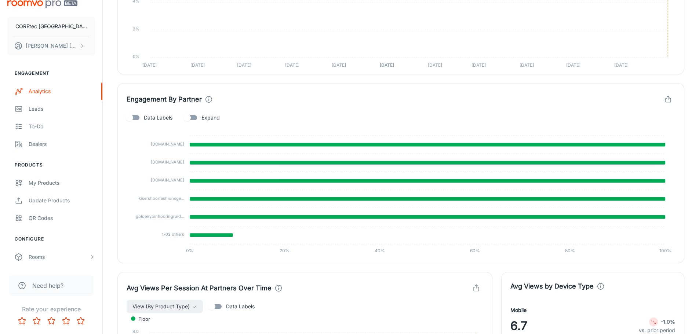
scroll to position [885, 0]
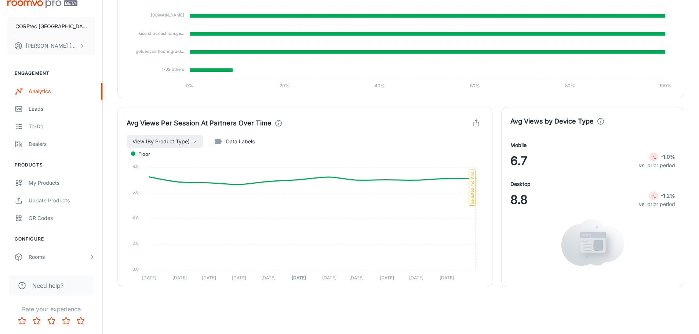
click at [216, 141] on input "Data Labels" at bounding box center [212, 142] width 42 height 14
checkbox input "true"
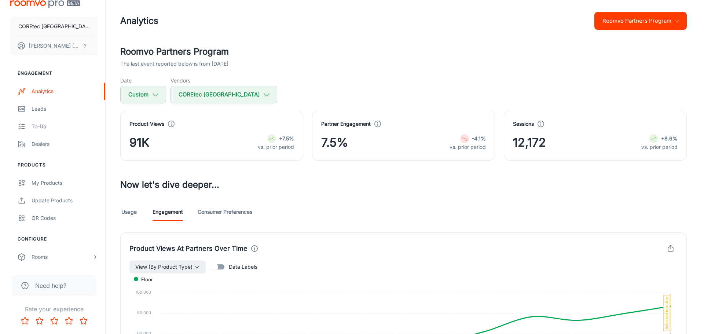
scroll to position [0, 0]
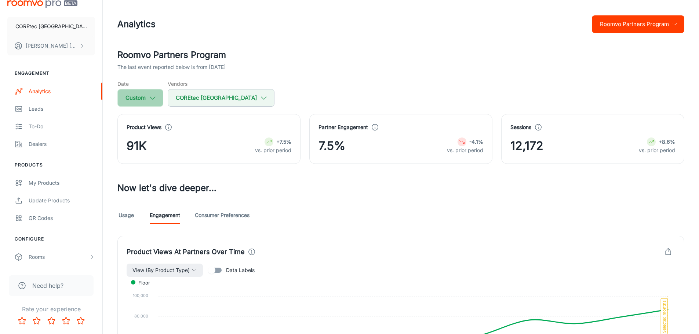
click at [145, 93] on button "Custom" at bounding box center [140, 98] width 46 height 18
select select "6"
select select "2025"
select select "6"
select select "2025"
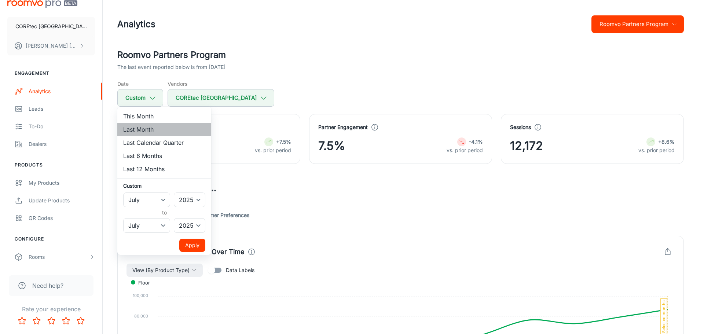
click at [152, 126] on li "Last Month" at bounding box center [164, 129] width 94 height 13
select select "7"
click at [193, 246] on button "Apply" at bounding box center [192, 245] width 26 height 13
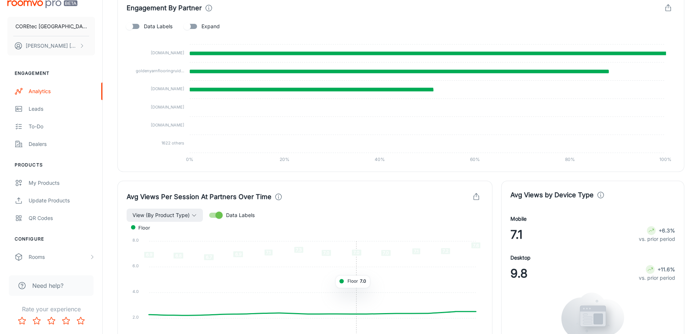
scroll to position [874, 0]
